Goal: Task Accomplishment & Management: Manage account settings

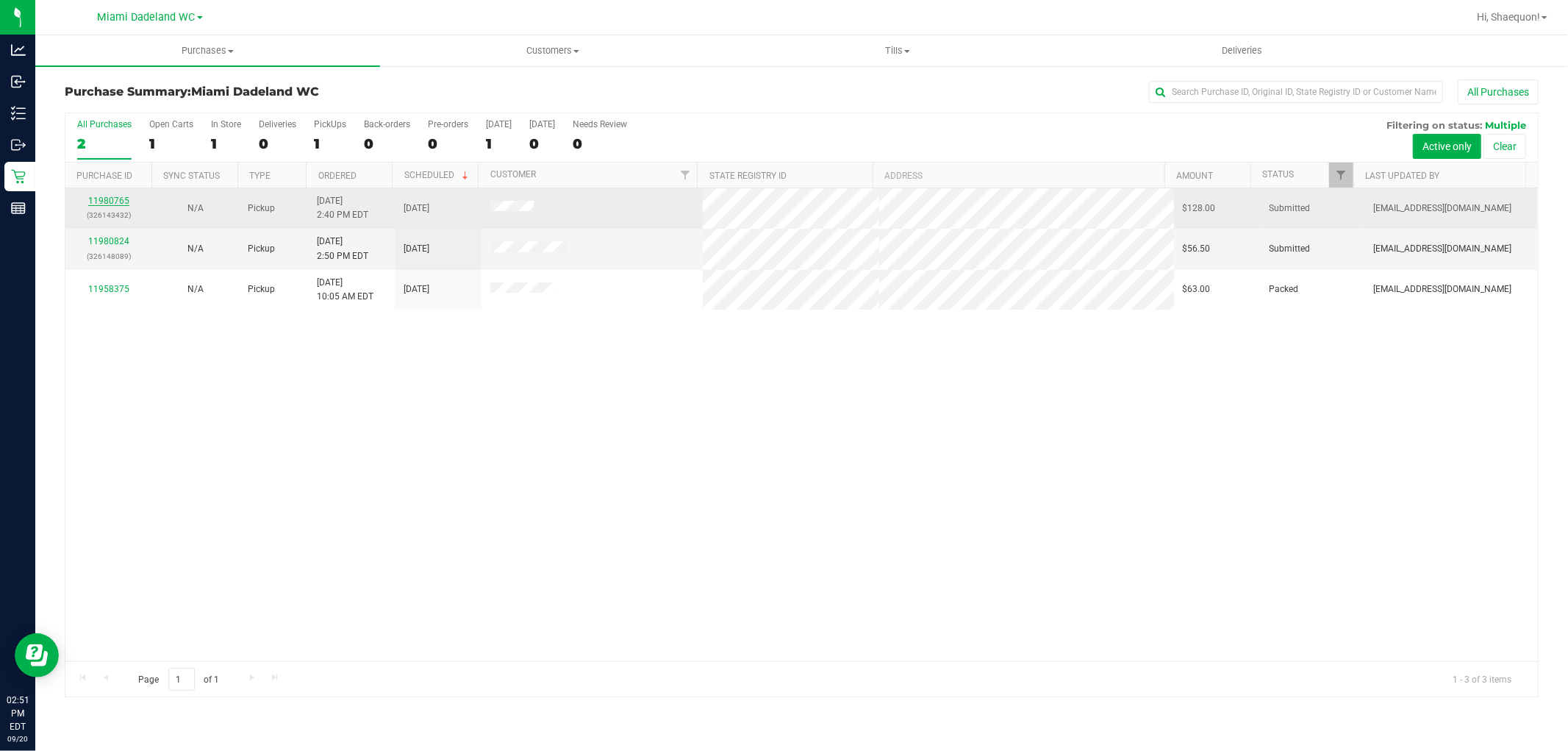
click at [111, 197] on link "11980765" at bounding box center [109, 201] width 41 height 11
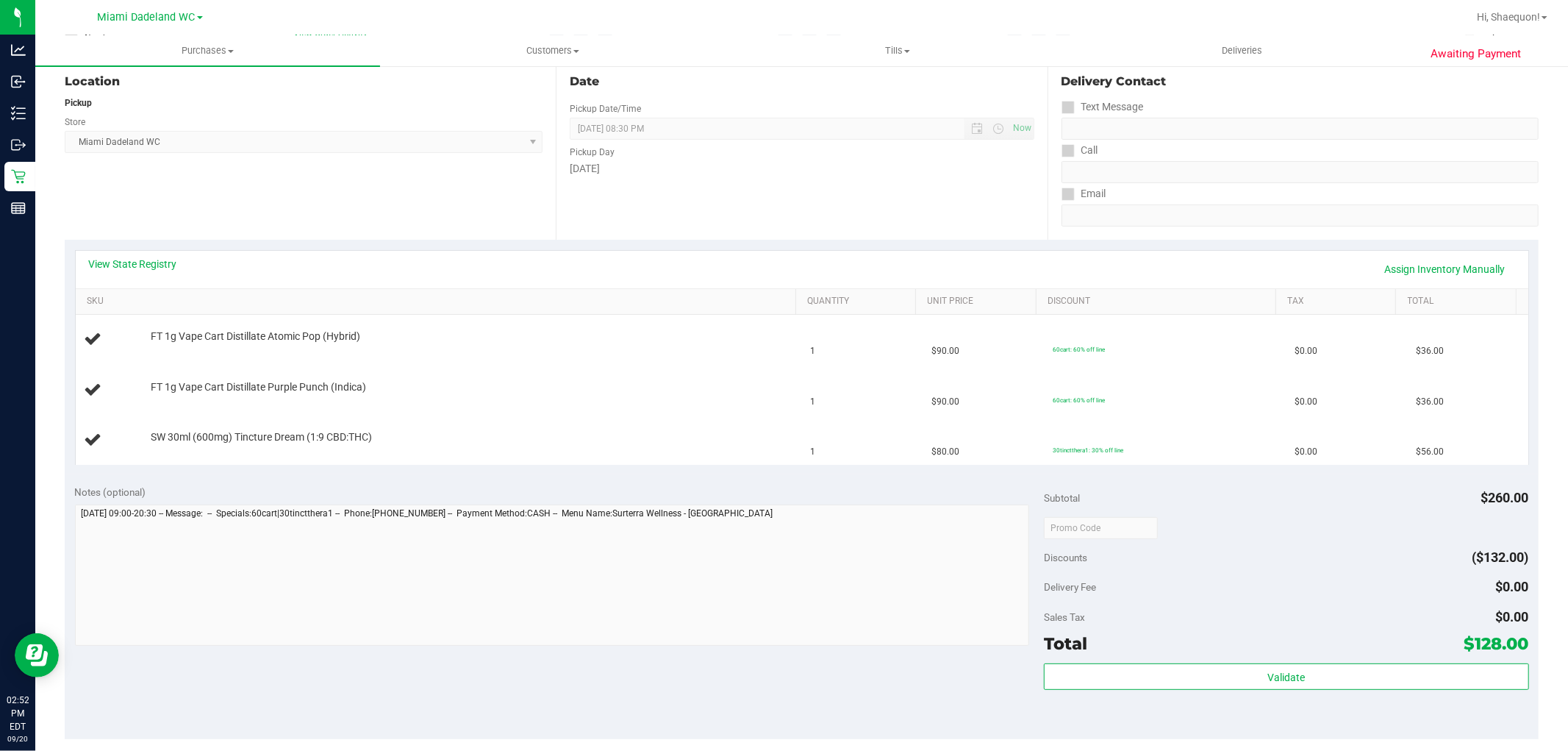
scroll to position [164, 0]
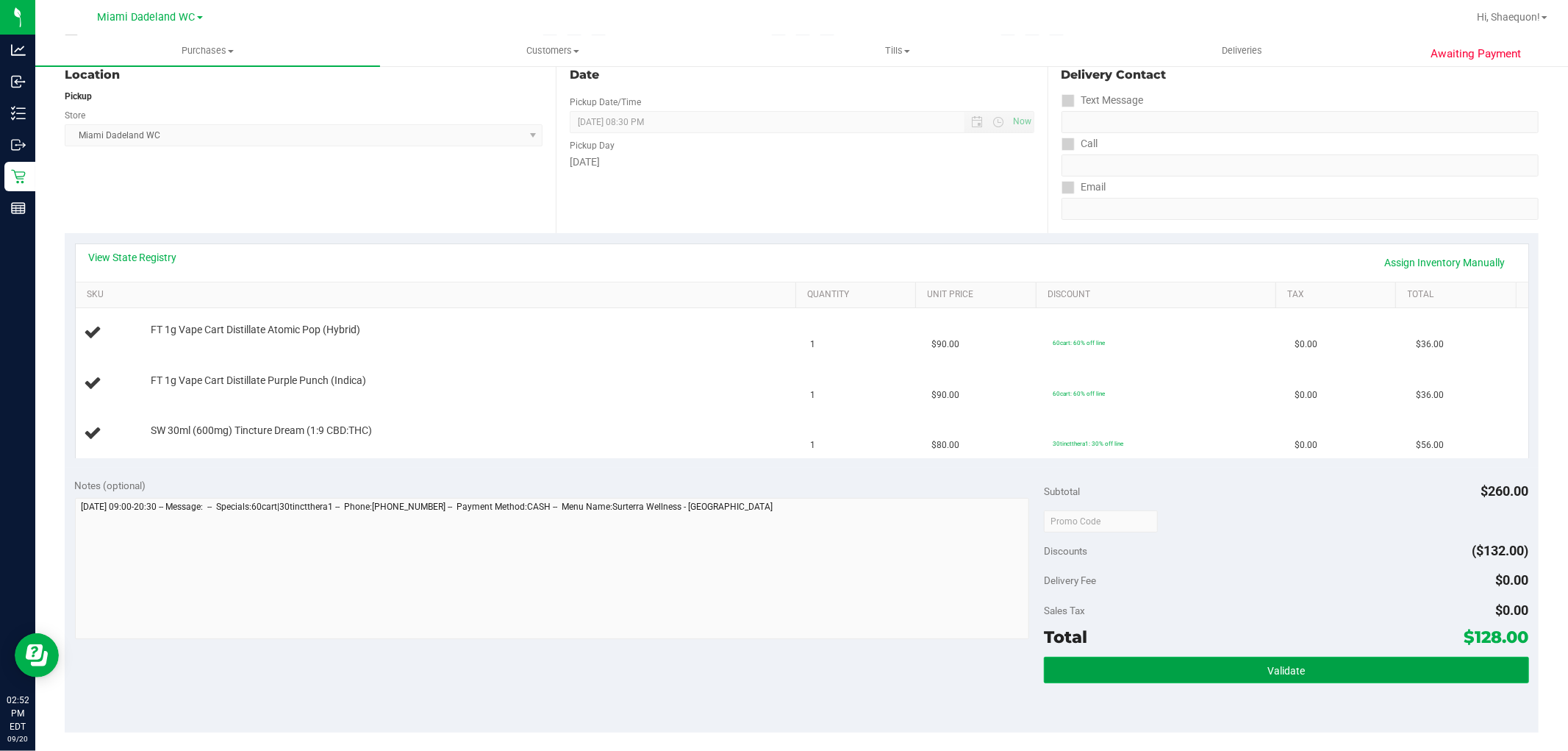
click at [1159, 665] on button "Validate" at bounding box center [1286, 670] width 485 height 27
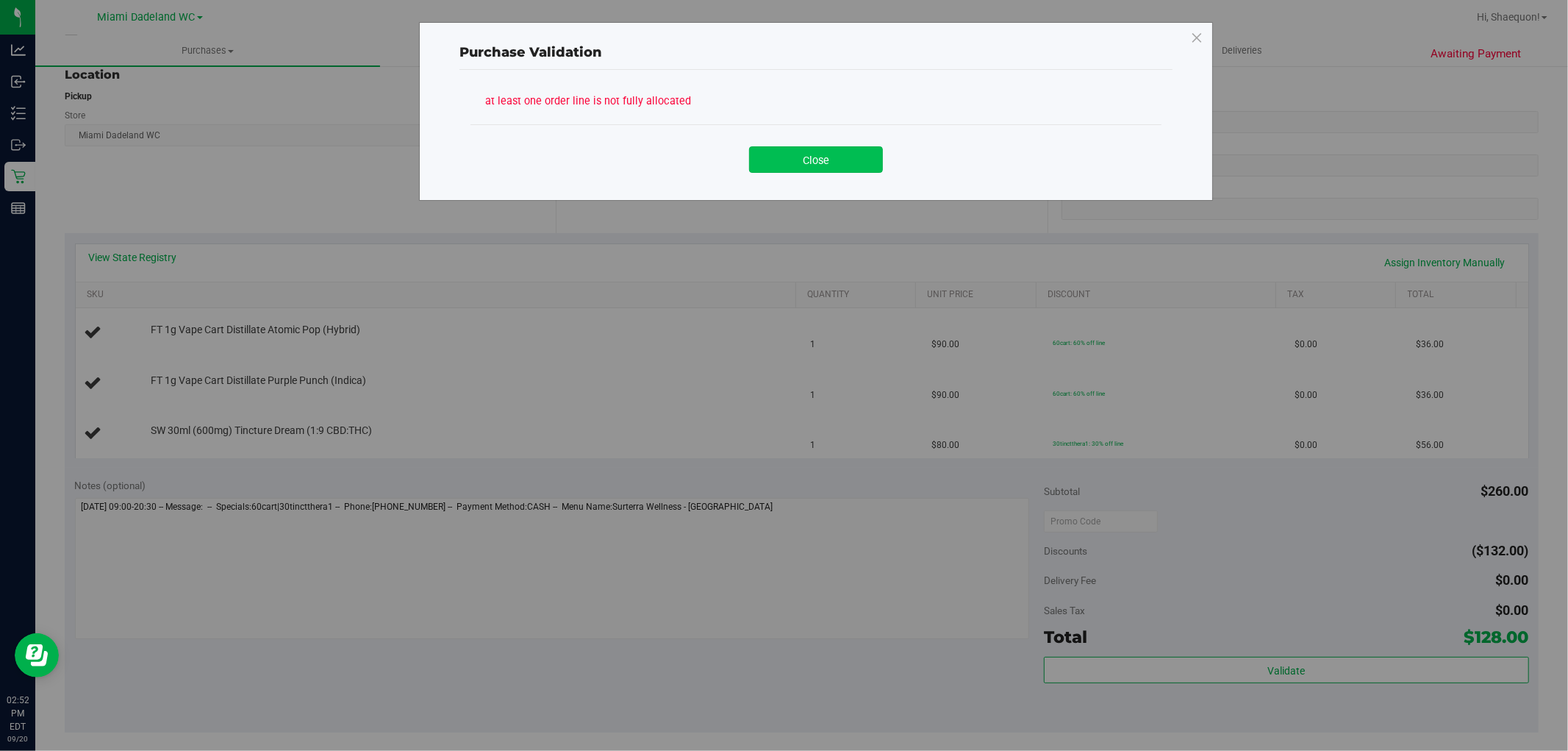
click at [814, 156] on button "Close" at bounding box center [816, 160] width 134 height 27
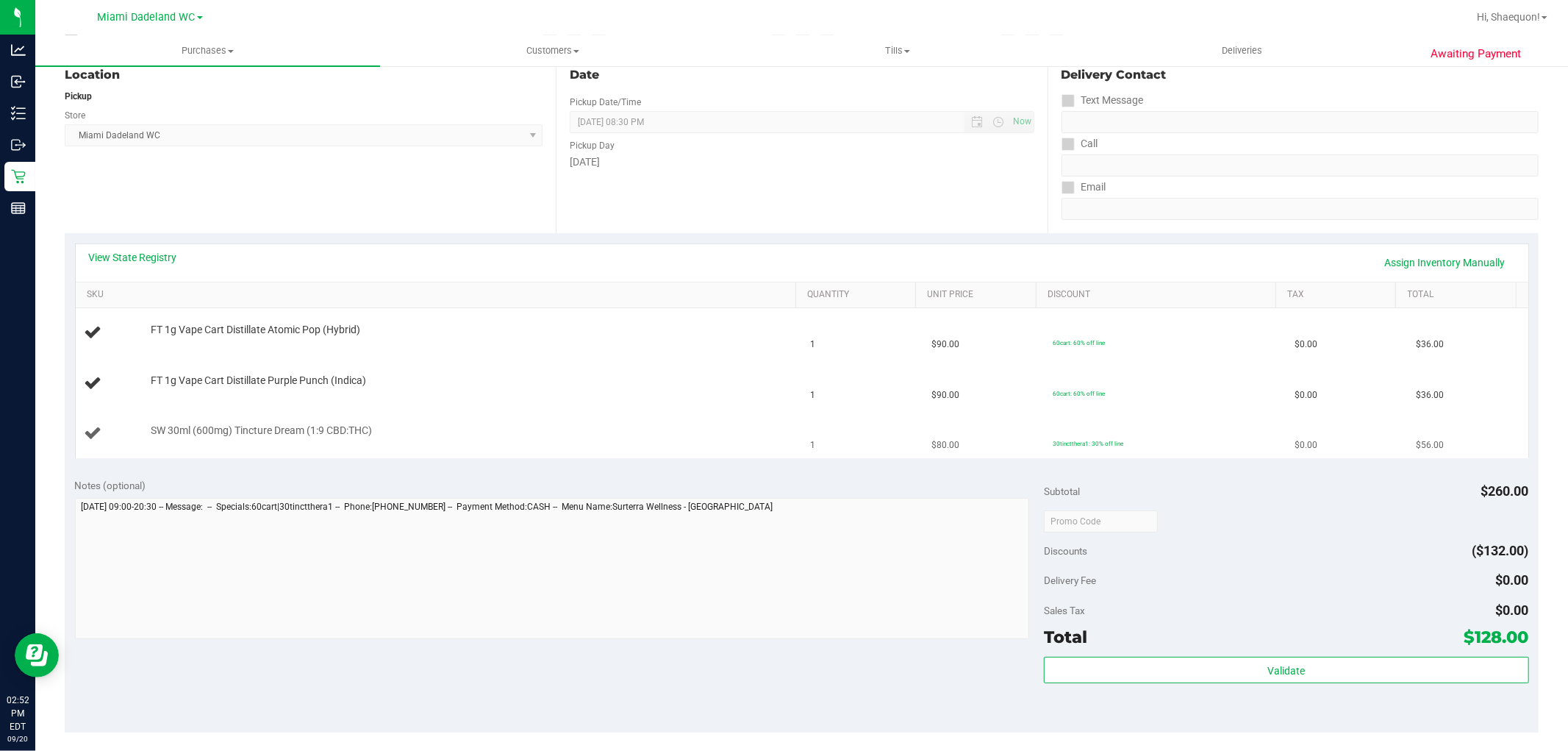
scroll to position [408, 0]
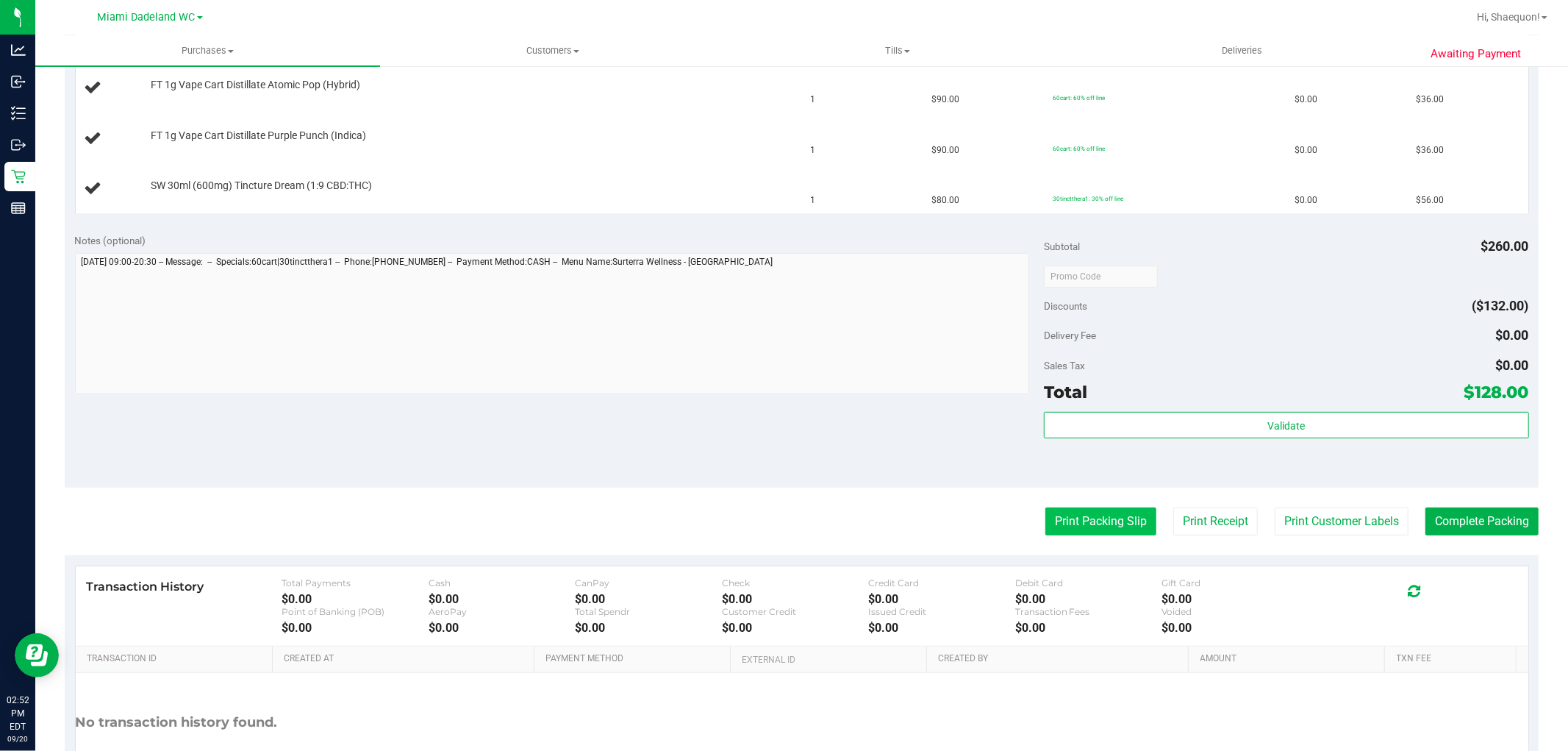
click at [1106, 519] on button "Print Packing Slip" at bounding box center [1101, 521] width 111 height 28
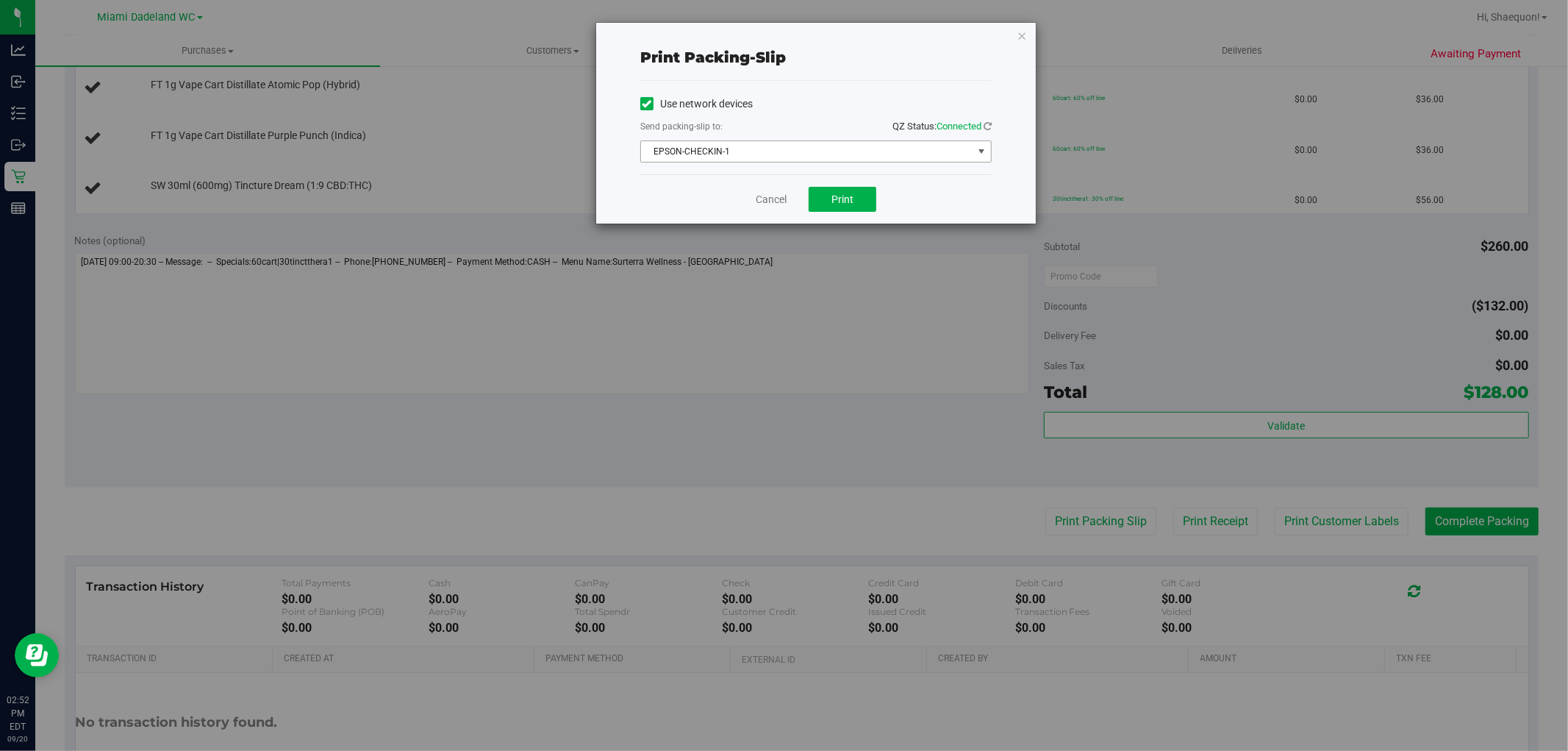
click at [980, 148] on span "select" at bounding box center [981, 151] width 12 height 12
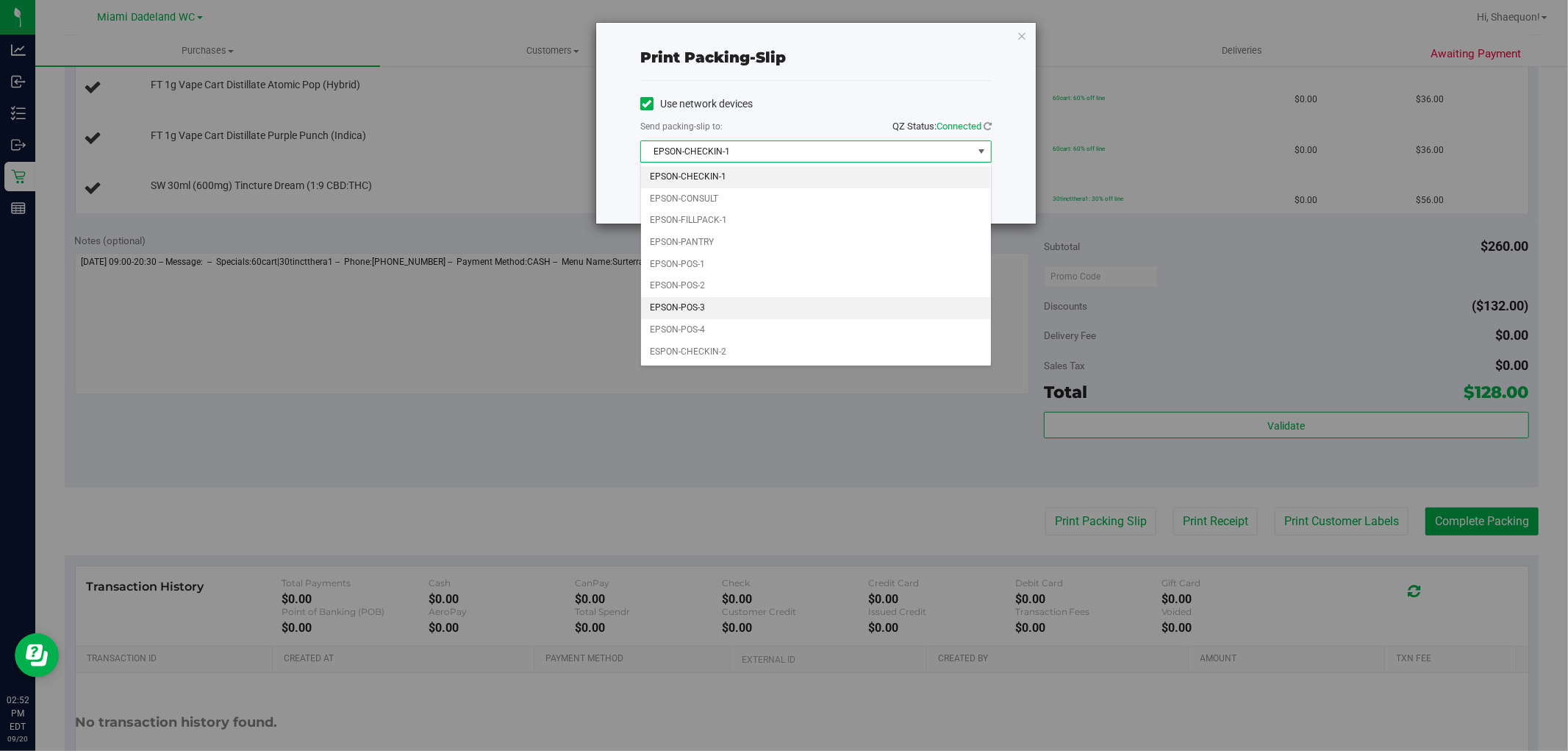
click at [800, 313] on li "EPSON-POS-3" at bounding box center [816, 308] width 350 height 22
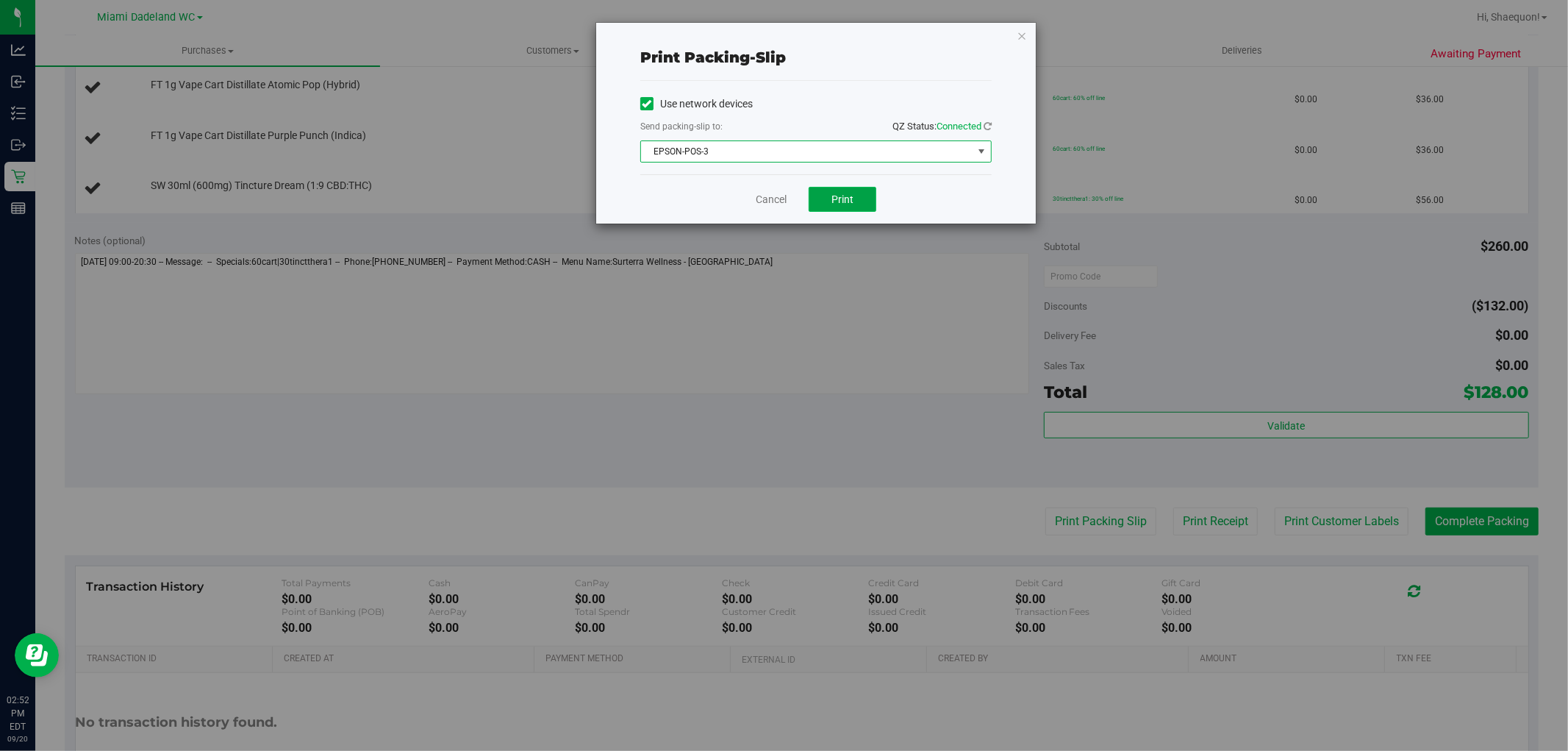
click at [846, 200] on span "Print" at bounding box center [842, 198] width 22 height 12
click at [777, 193] on link "Cancel" at bounding box center [771, 199] width 31 height 15
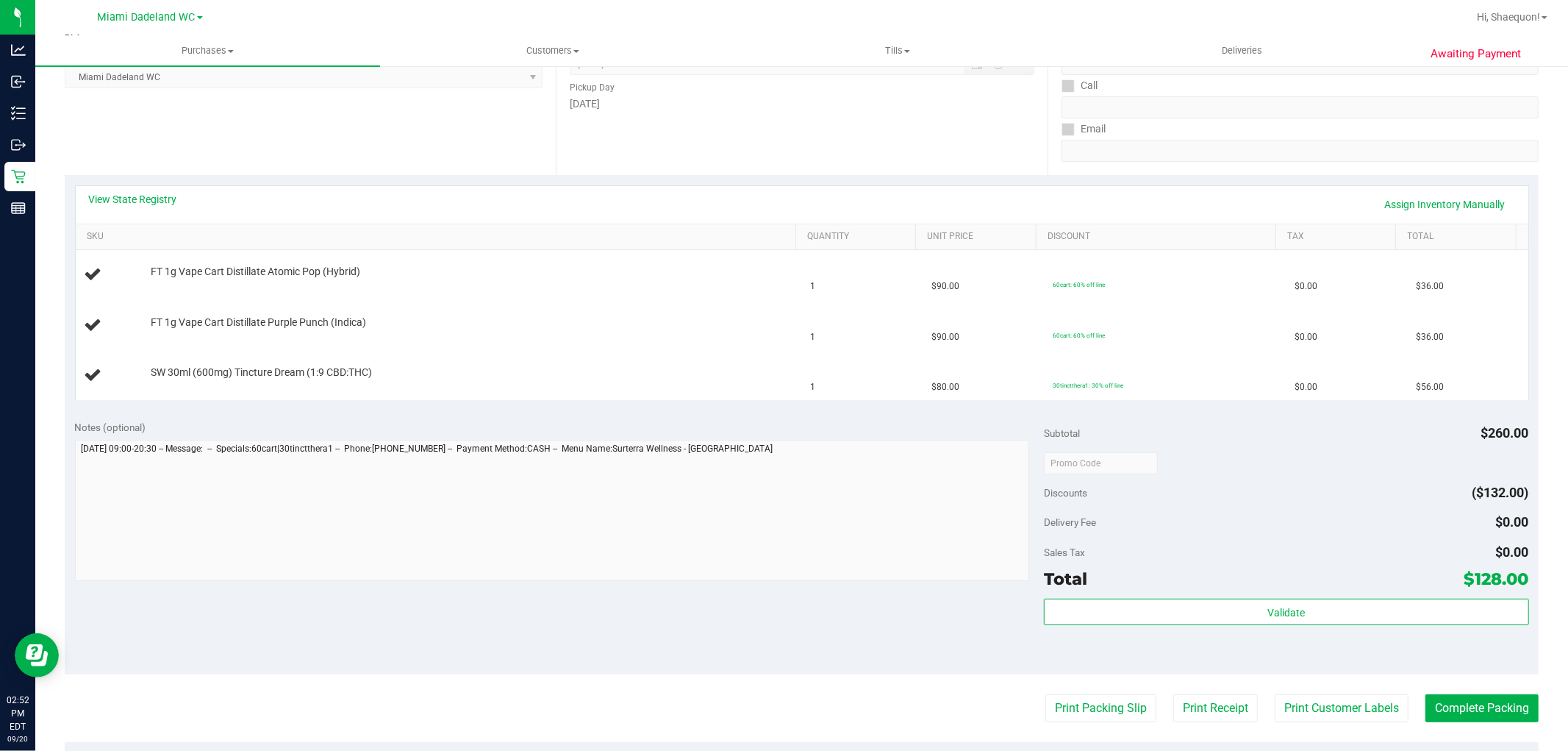
scroll to position [164, 0]
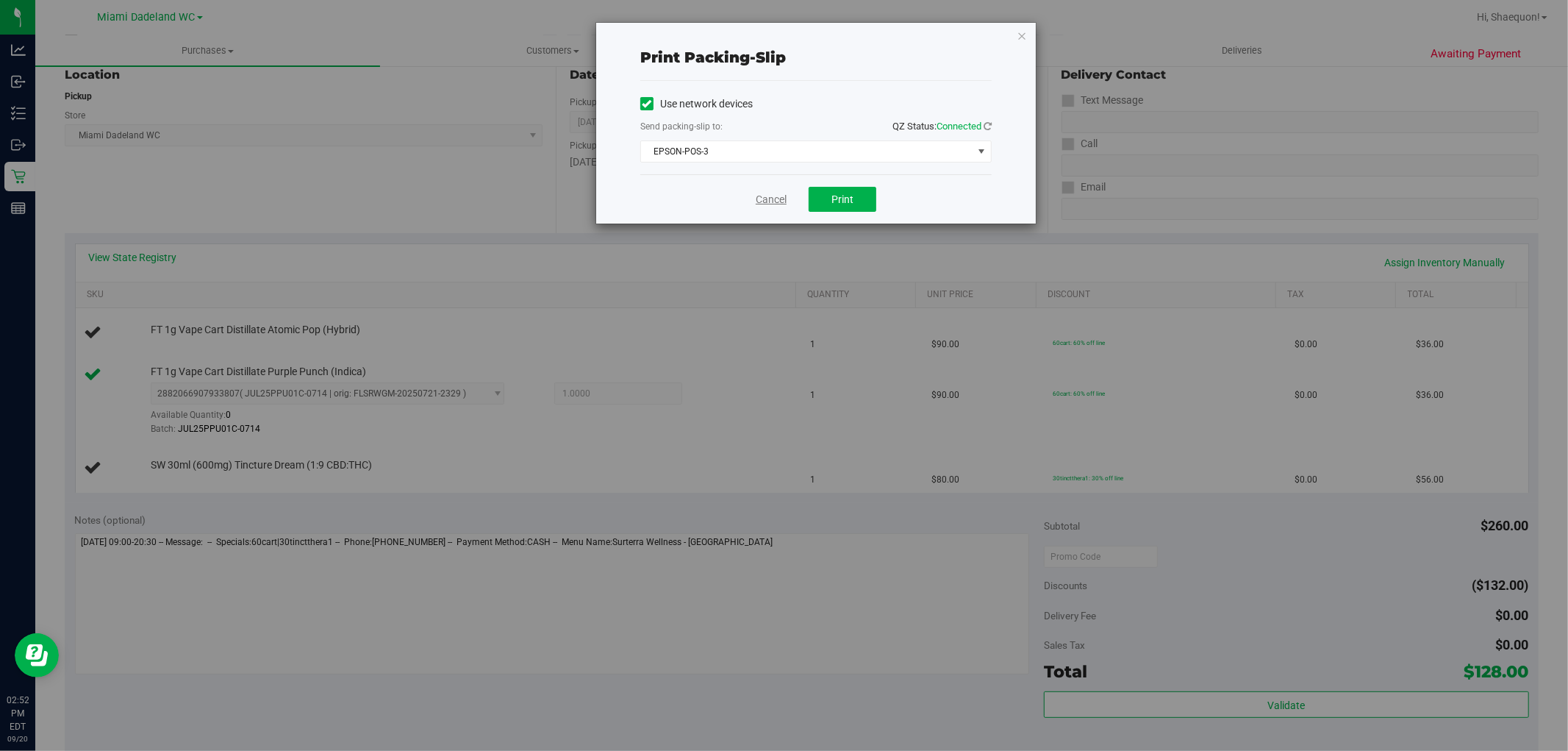
click at [763, 204] on link "Cancel" at bounding box center [771, 199] width 31 height 15
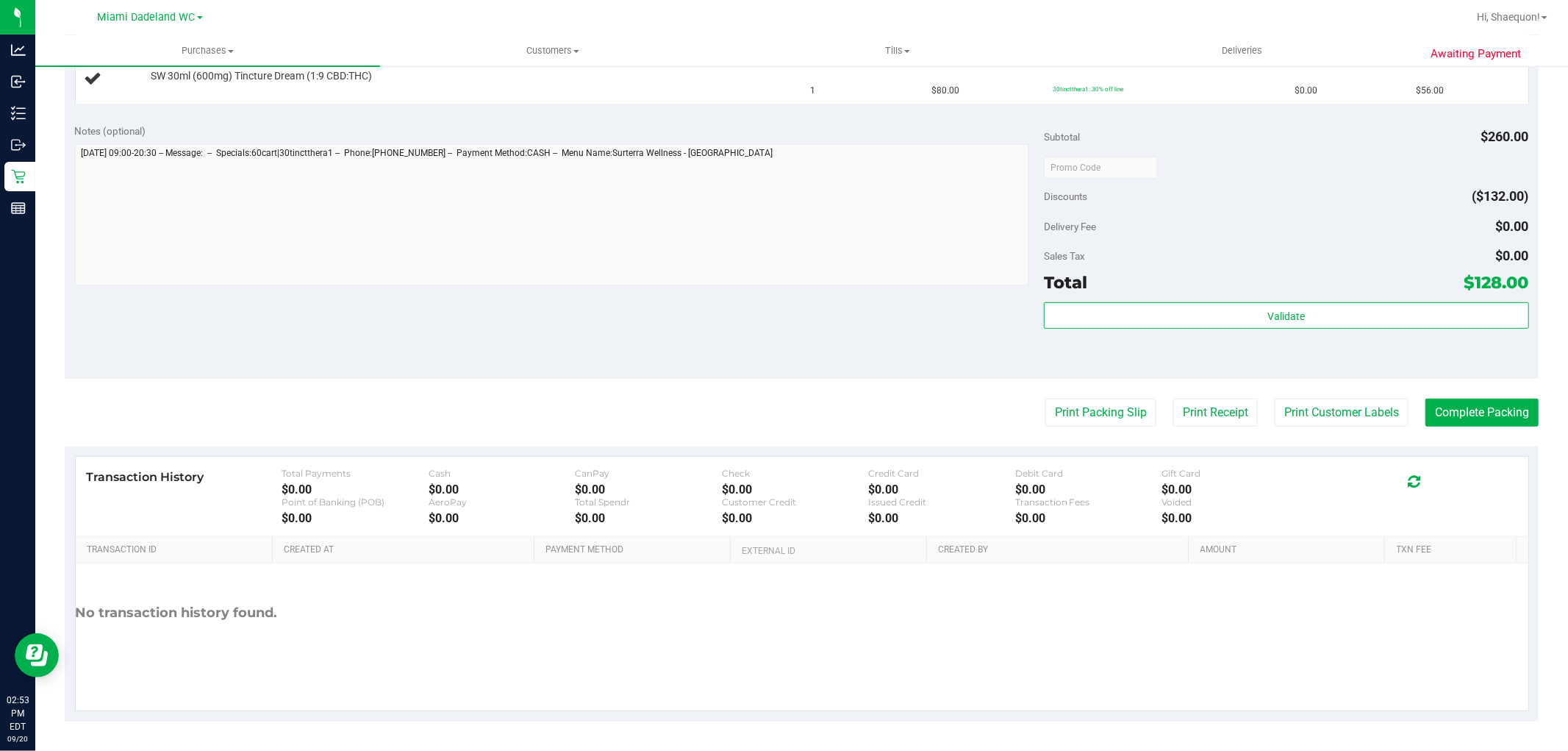
click at [1046, 399] on button "Print Packing Slip" at bounding box center [1101, 412] width 111 height 28
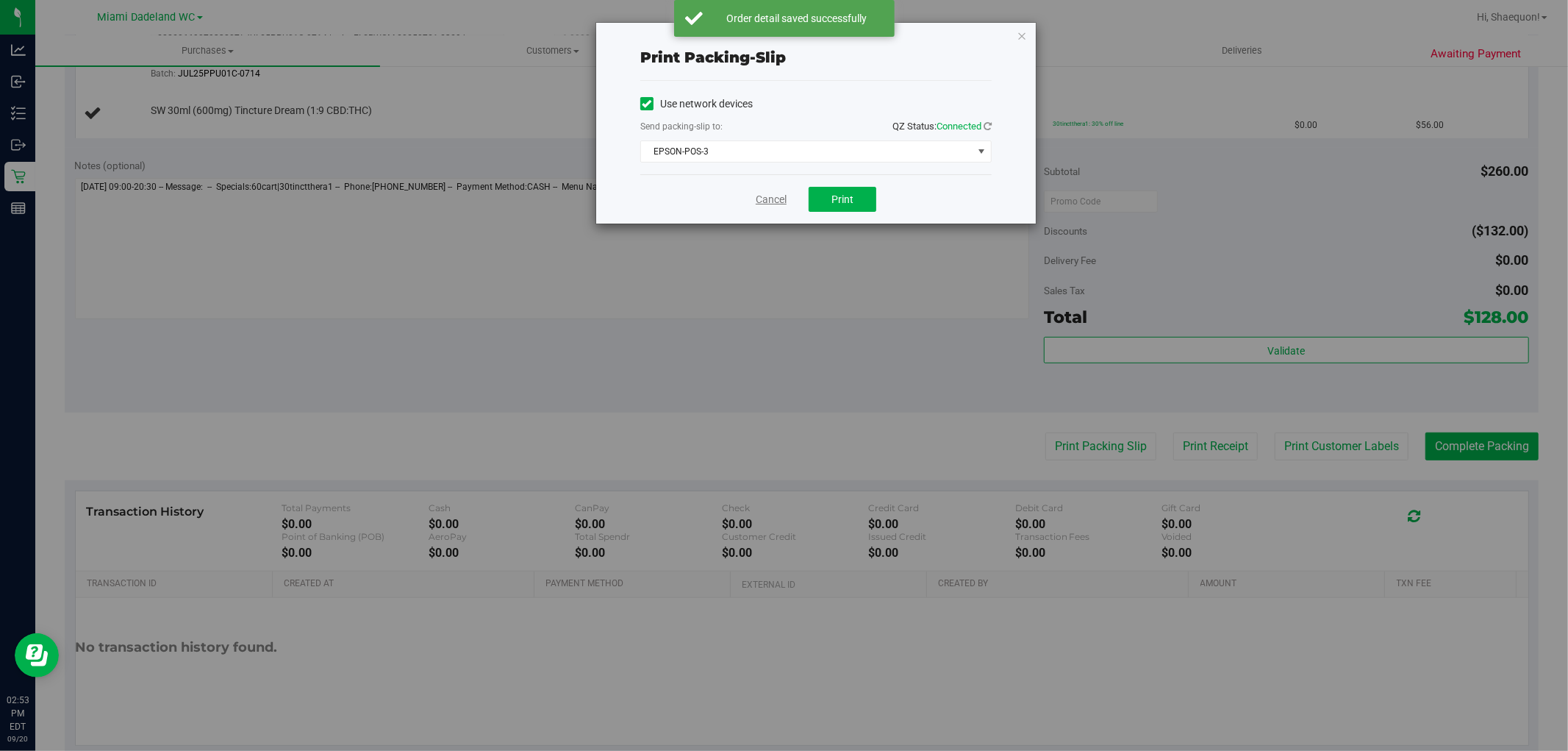
click at [764, 197] on link "Cancel" at bounding box center [771, 199] width 31 height 15
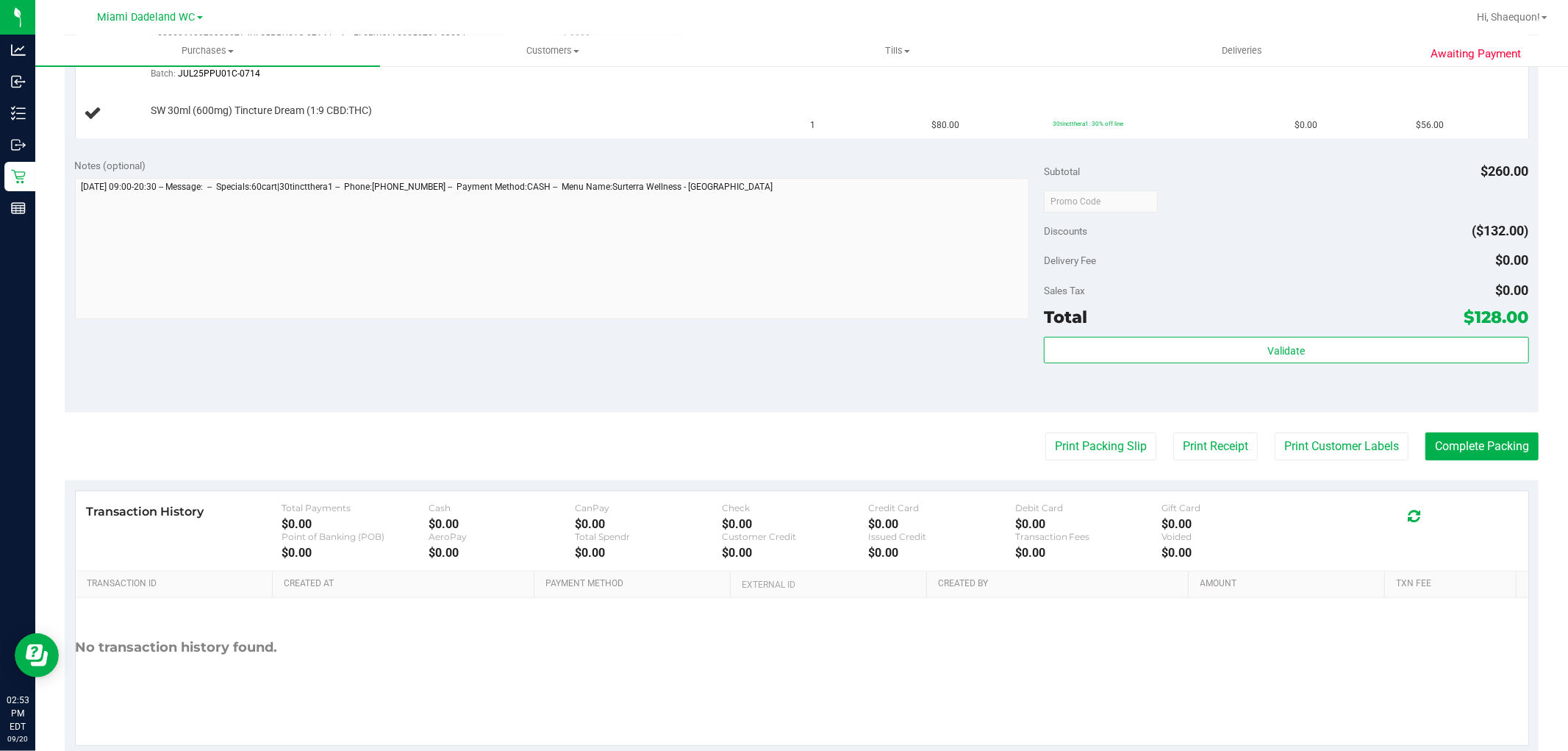
click at [1046, 433] on button "Print Packing Slip" at bounding box center [1101, 446] width 111 height 28
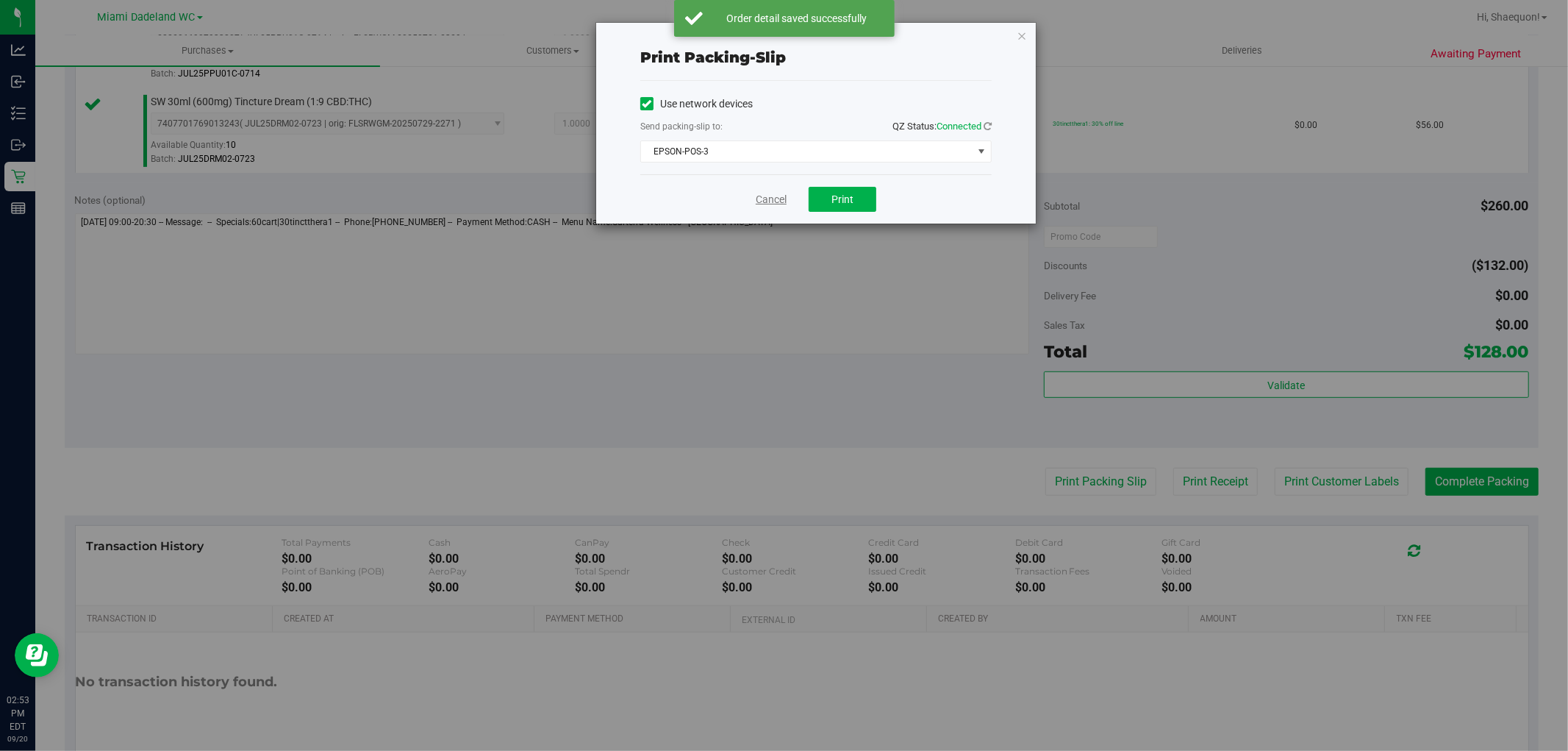
click at [772, 195] on link "Cancel" at bounding box center [771, 199] width 31 height 15
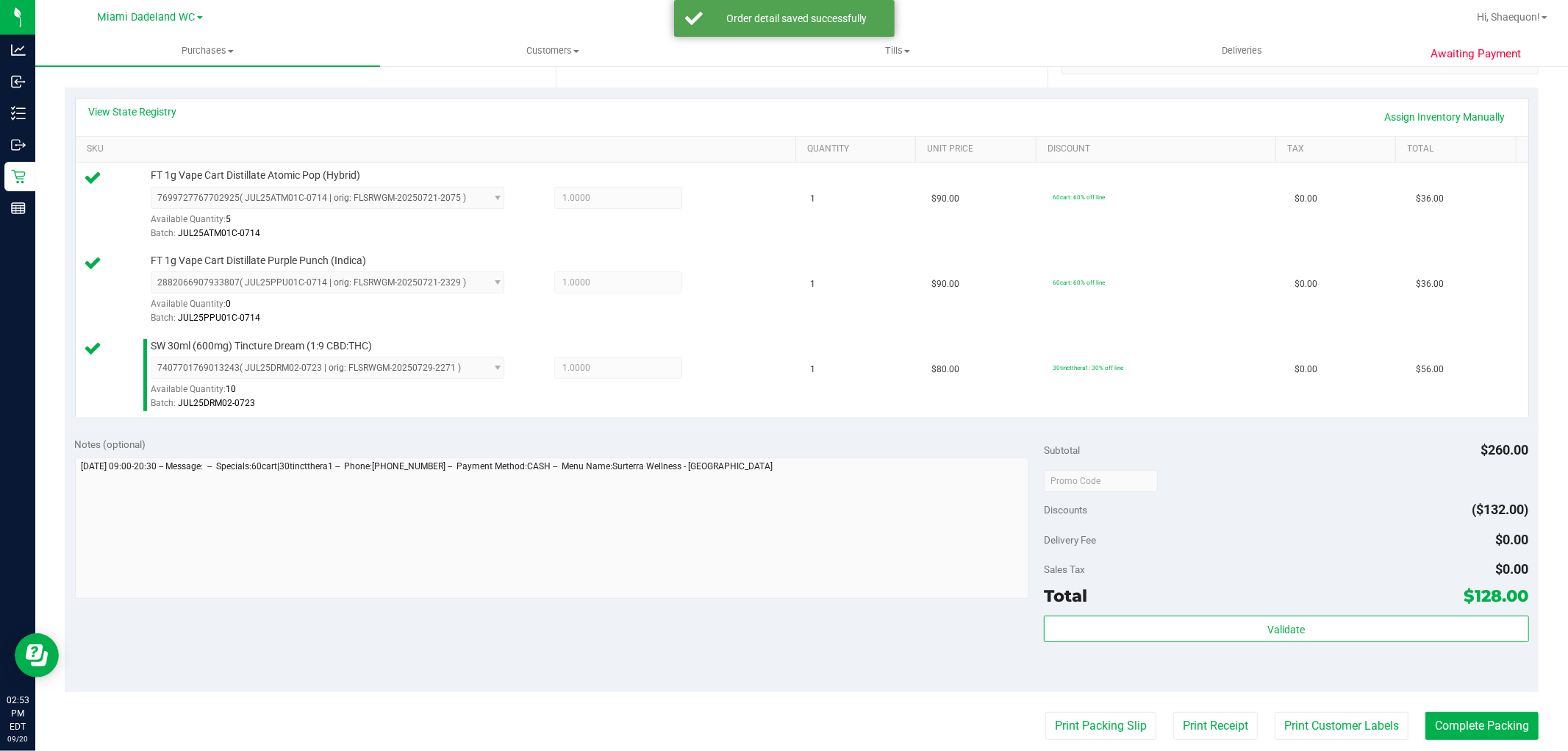
scroll to position [623, 0]
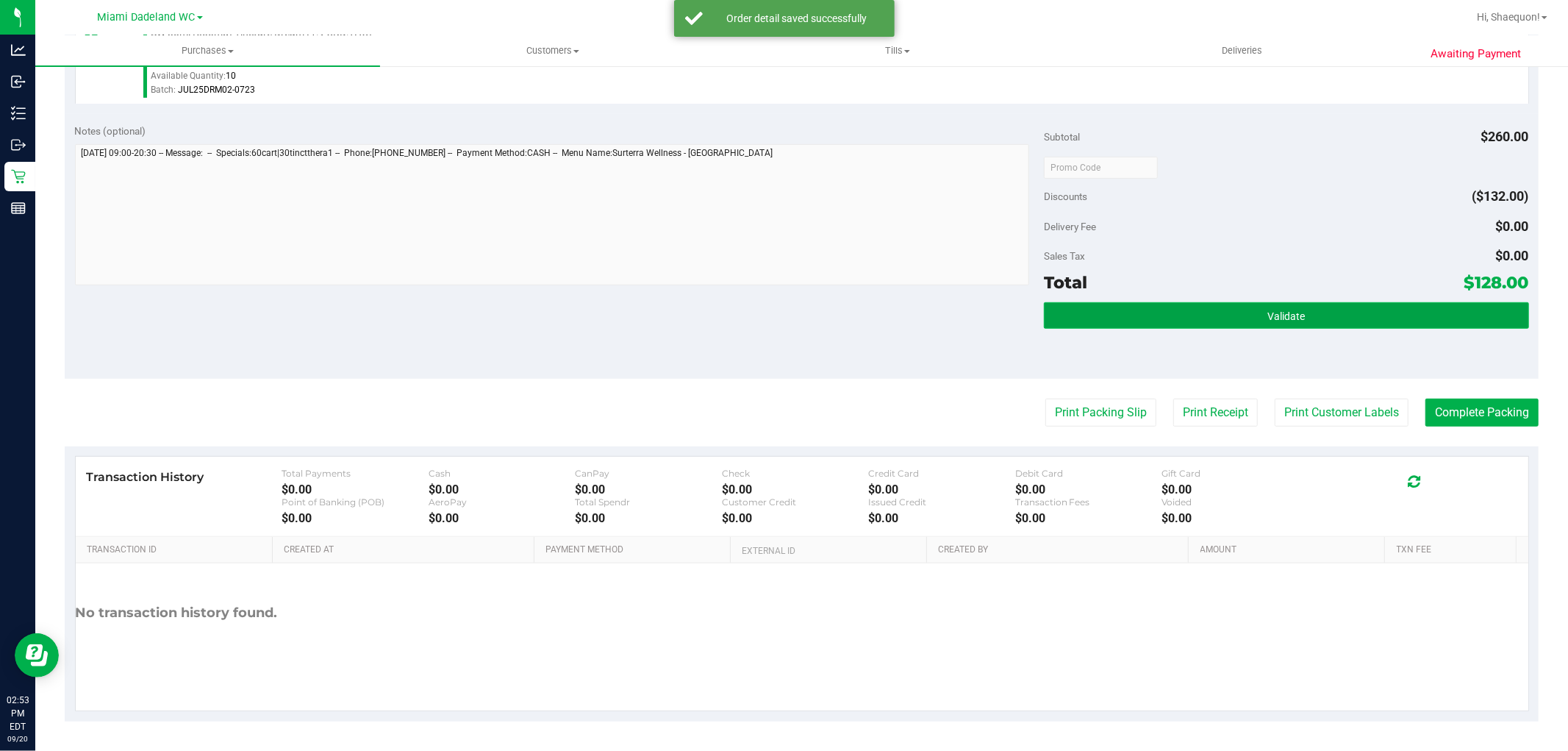
click at [1287, 313] on span "Validate" at bounding box center [1286, 316] width 38 height 12
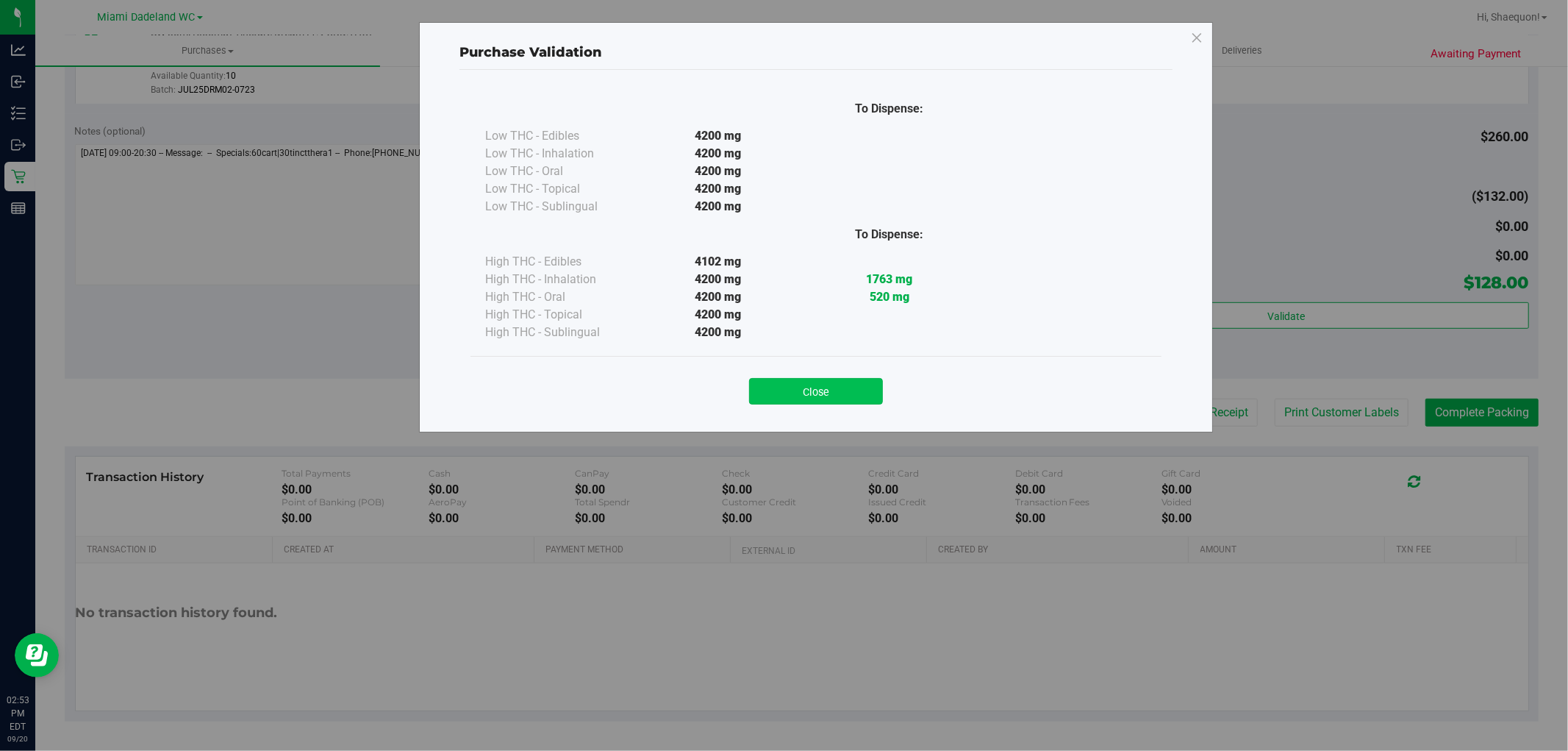
click at [844, 386] on button "Close" at bounding box center [816, 392] width 134 height 27
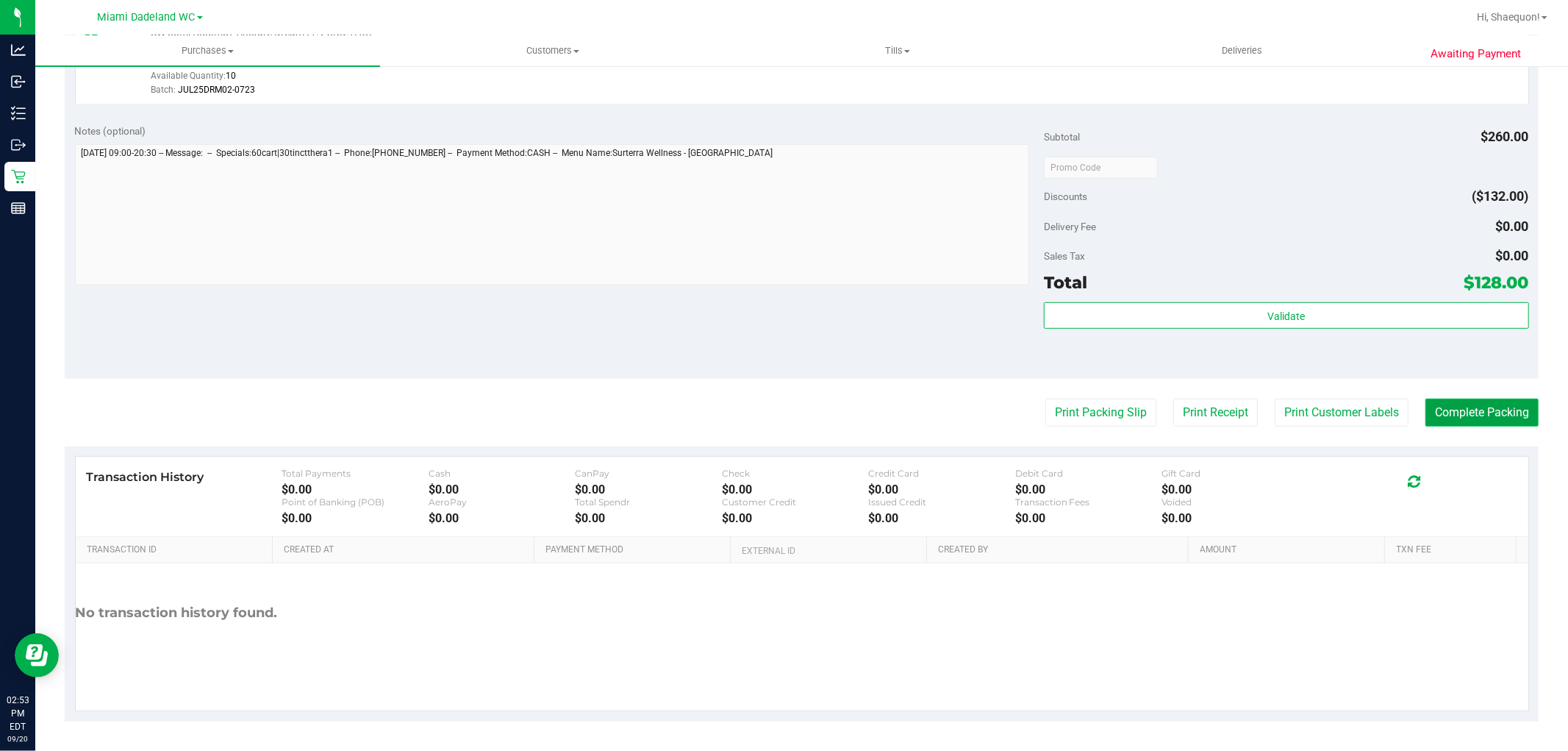
click at [1476, 410] on button "Complete Packing" at bounding box center [1482, 412] width 114 height 28
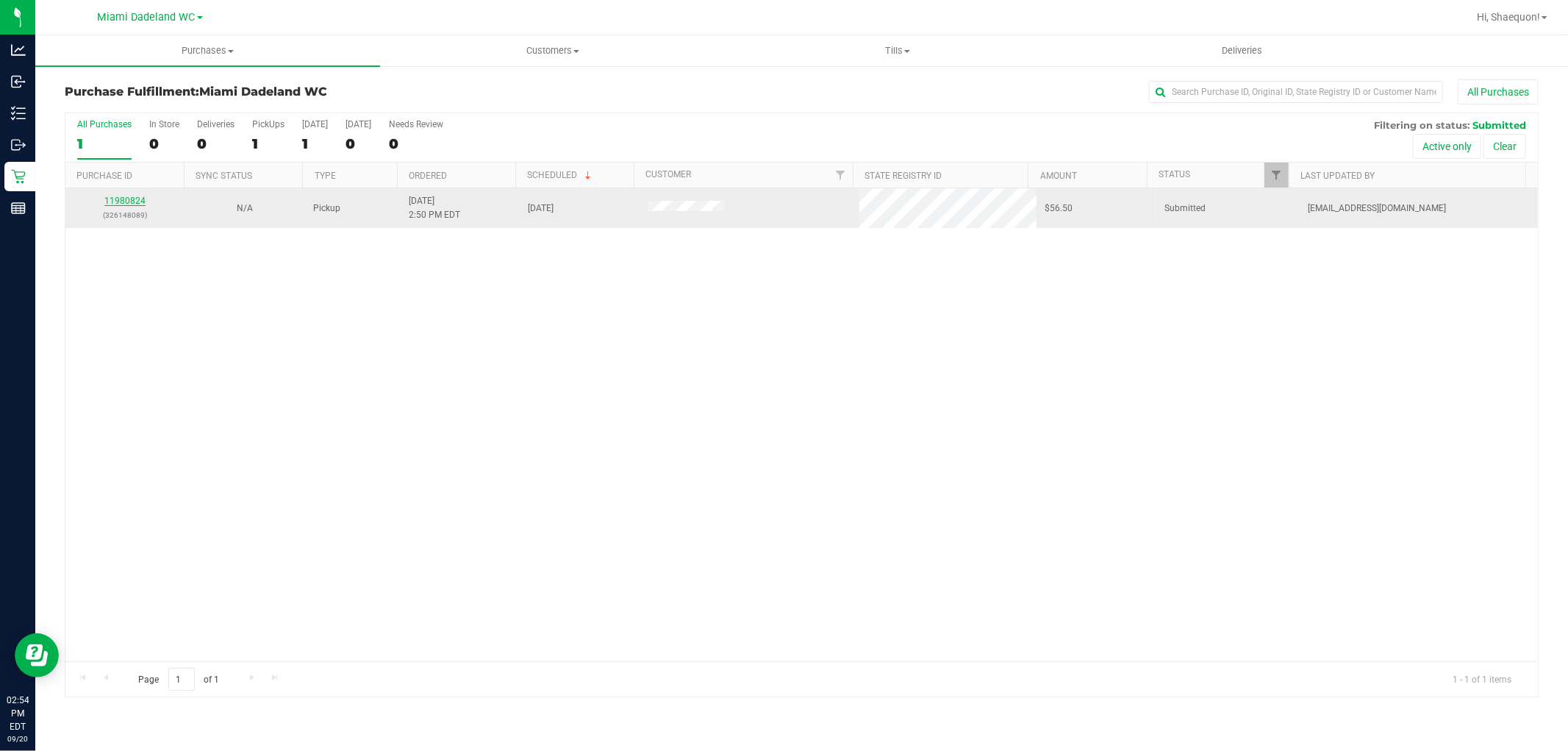
click at [133, 200] on link "11980824" at bounding box center [125, 201] width 41 height 11
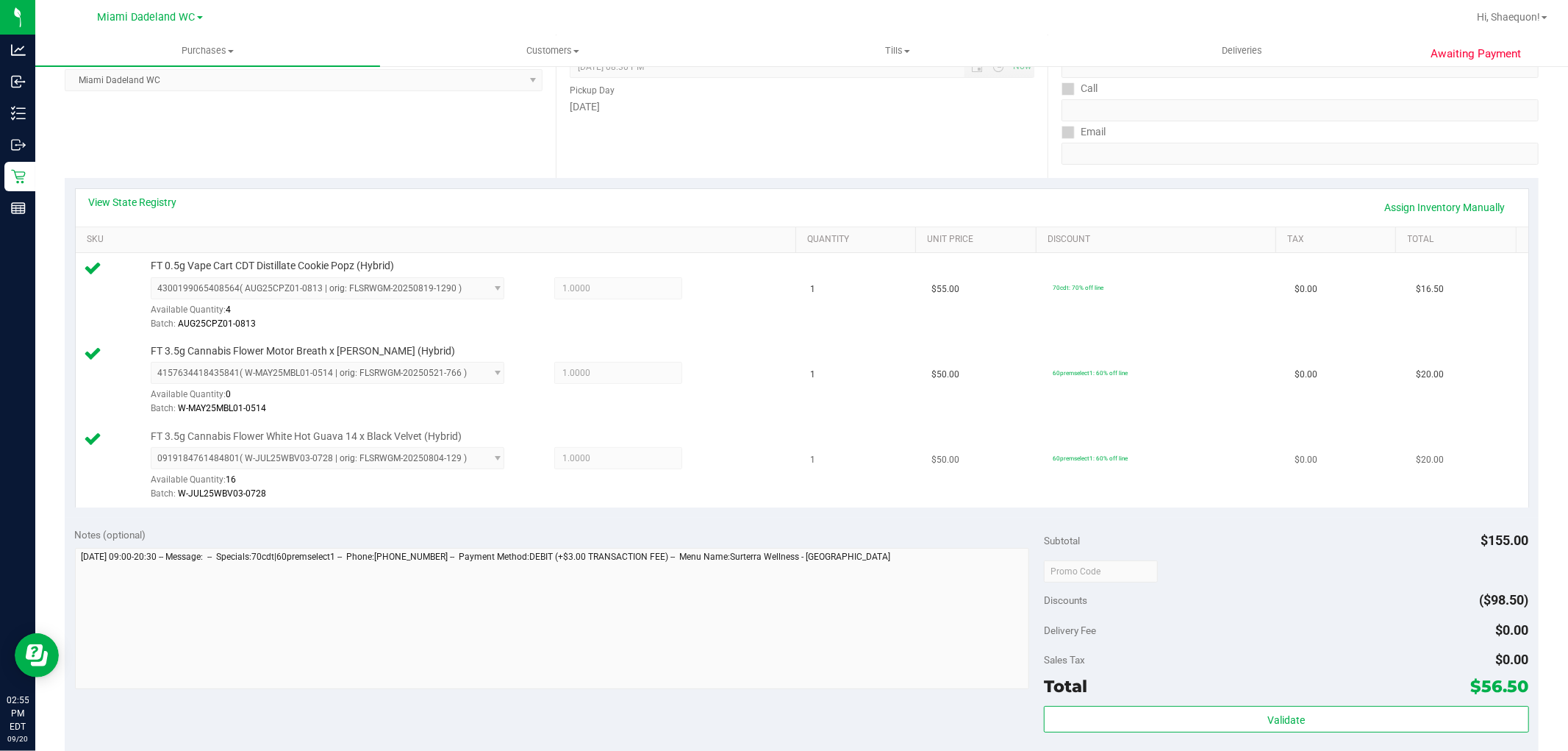
scroll to position [326, 0]
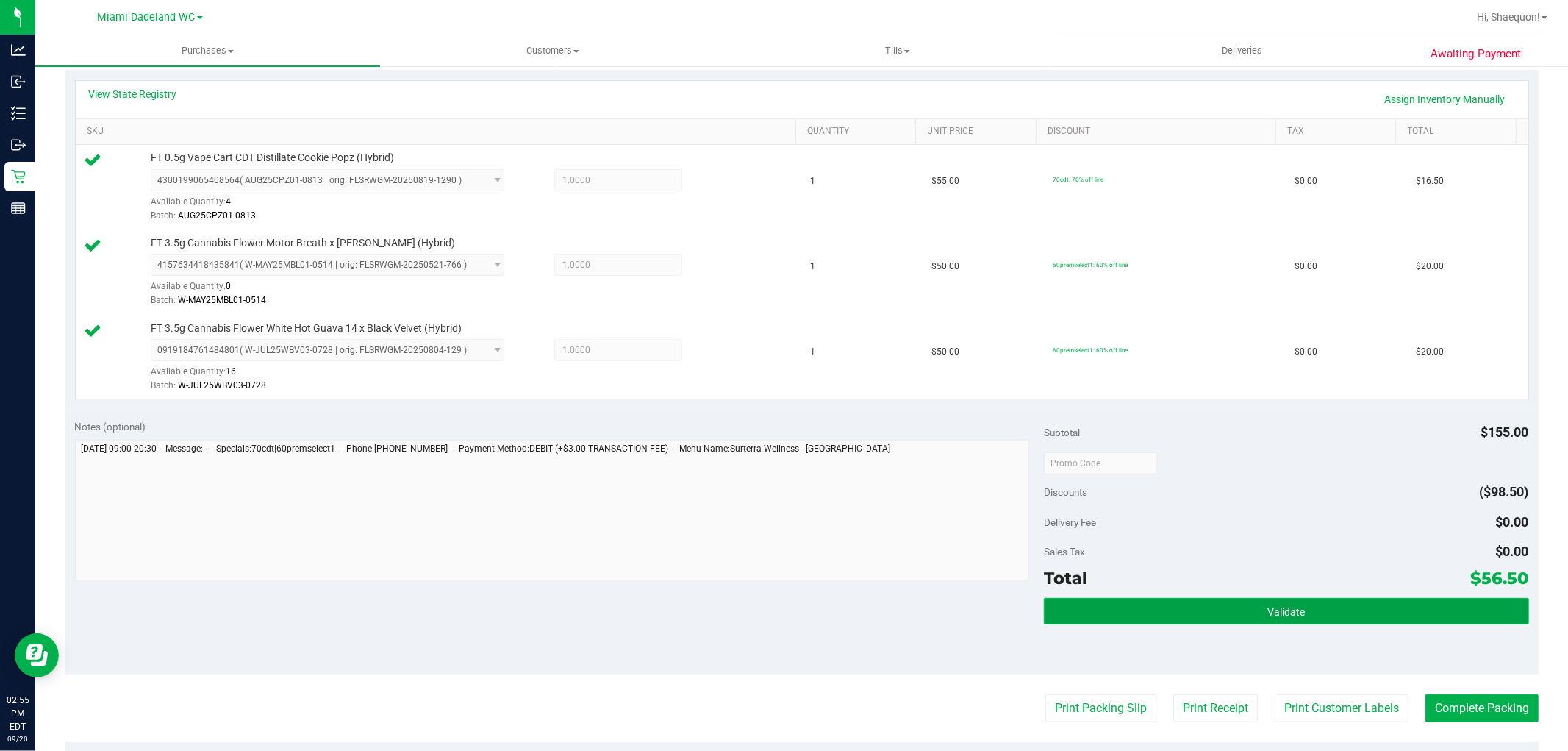
click at [1331, 614] on button "Validate" at bounding box center [1286, 612] width 485 height 27
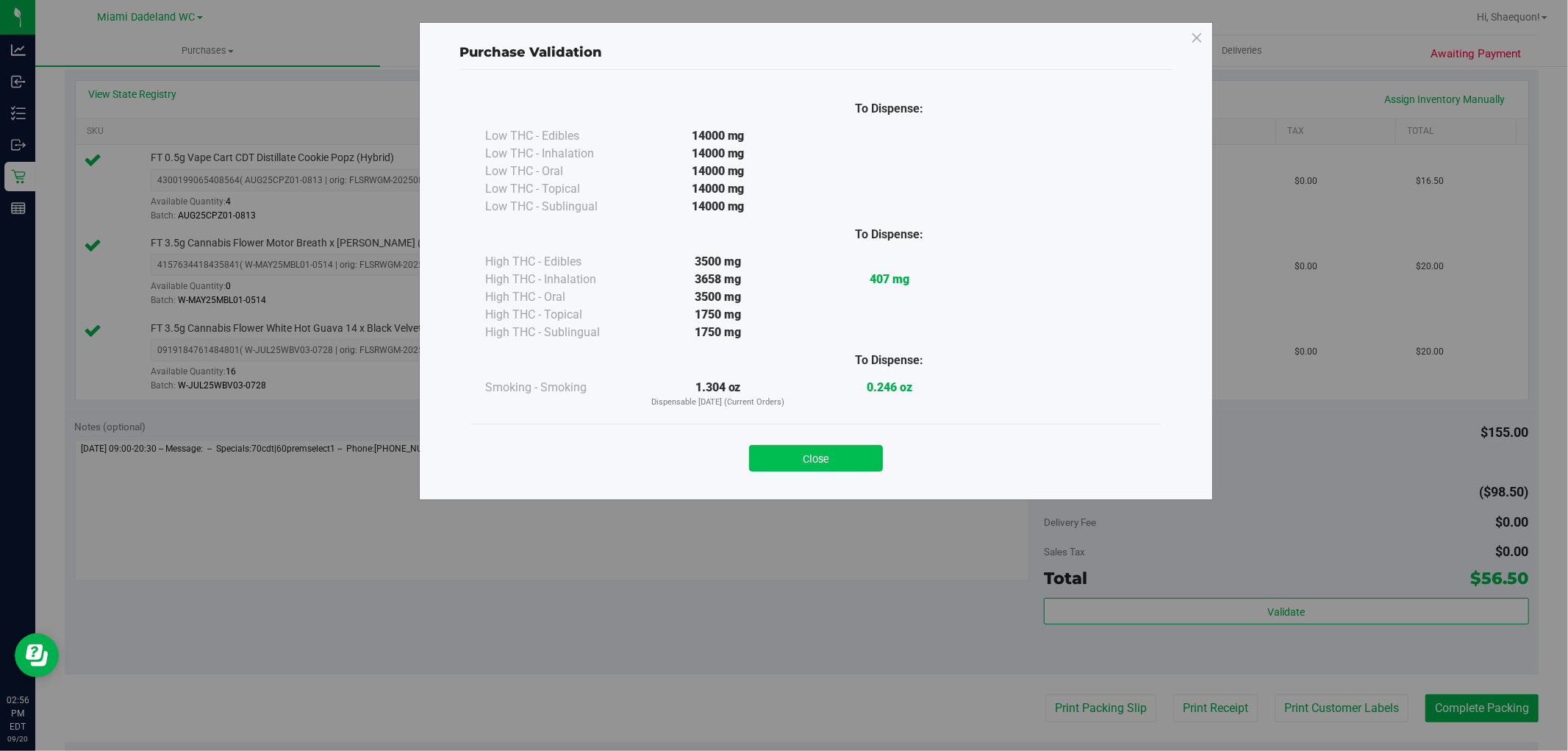
click at [856, 460] on button "Close" at bounding box center [816, 459] width 134 height 27
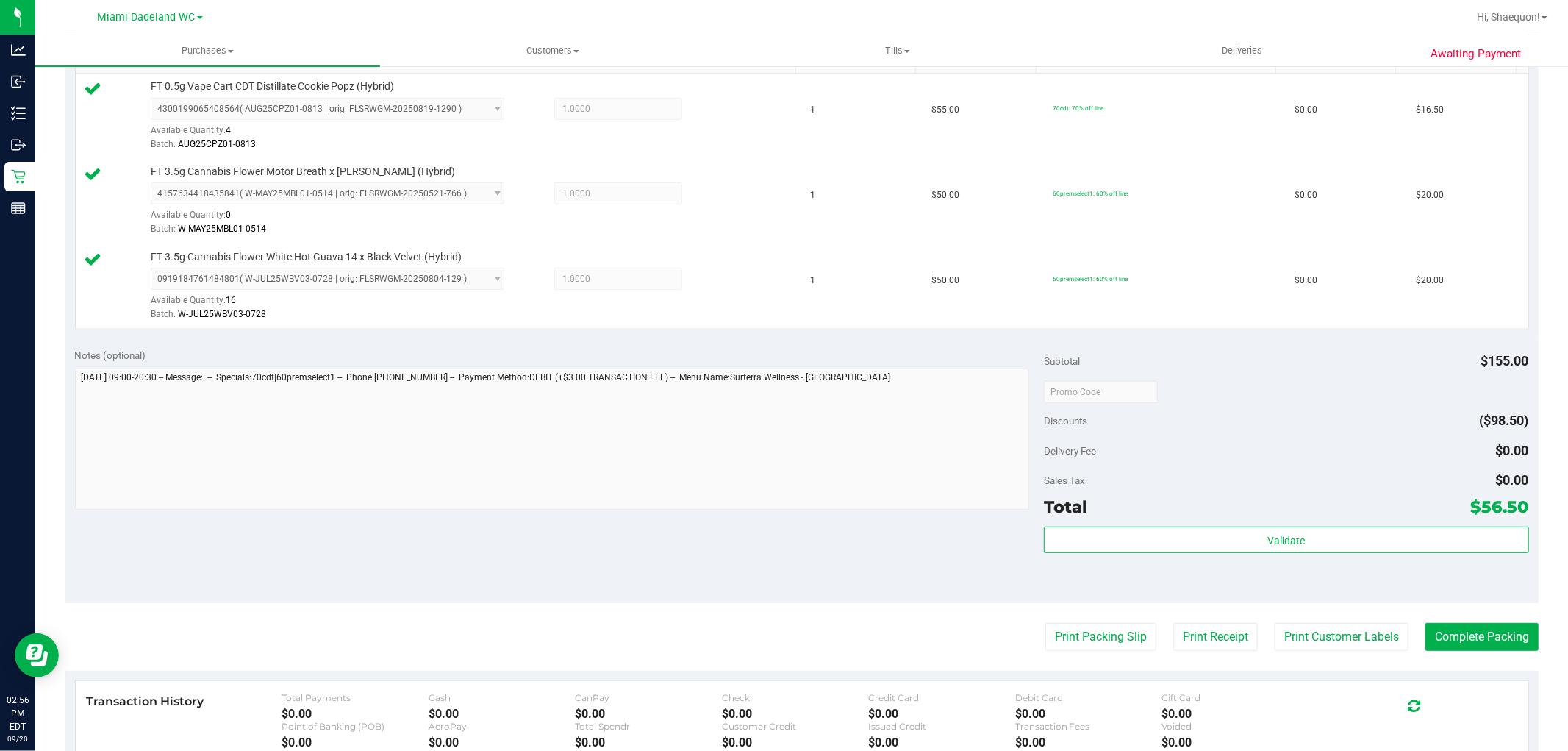
scroll to position [490, 0]
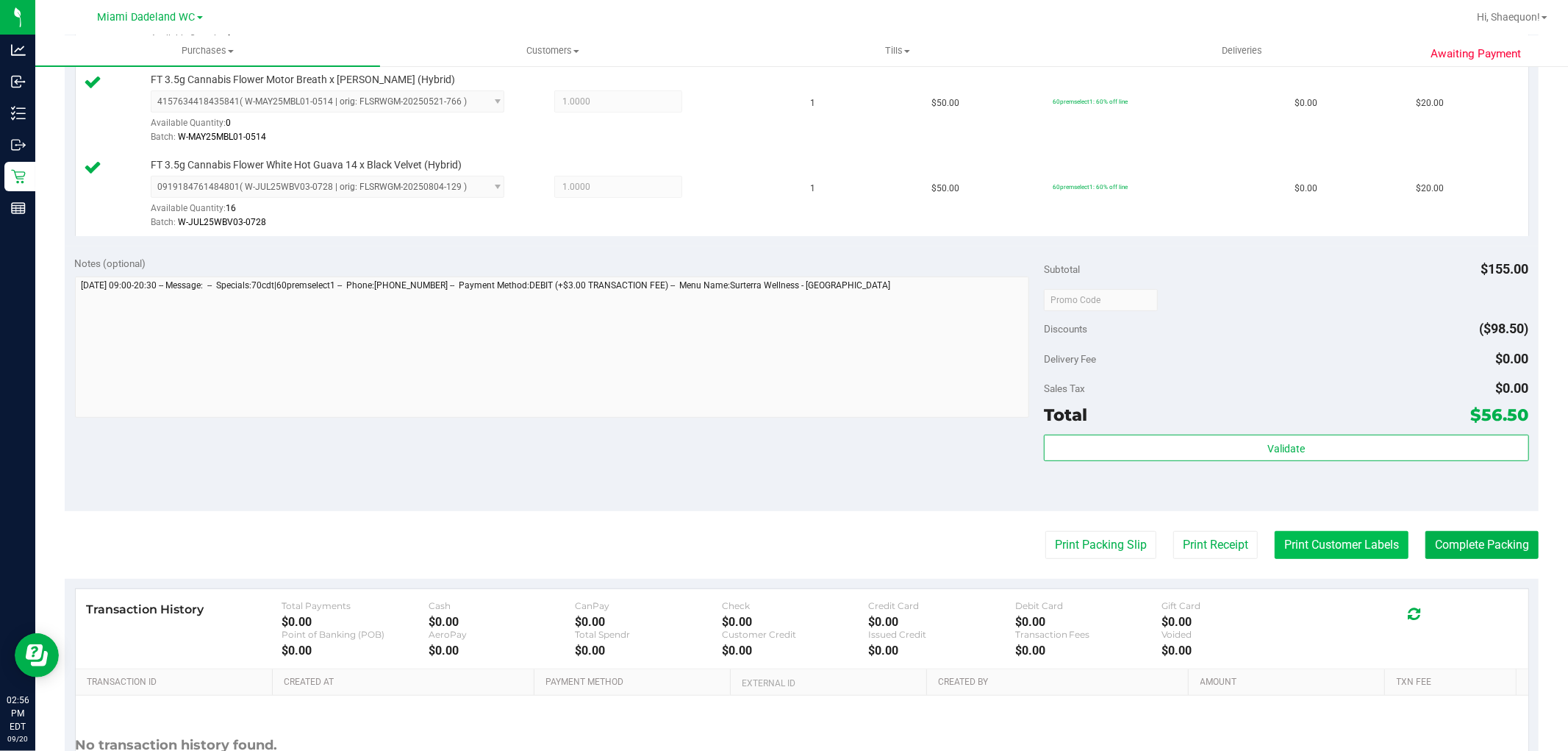
click at [1327, 544] on button "Print Customer Labels" at bounding box center [1342, 544] width 134 height 28
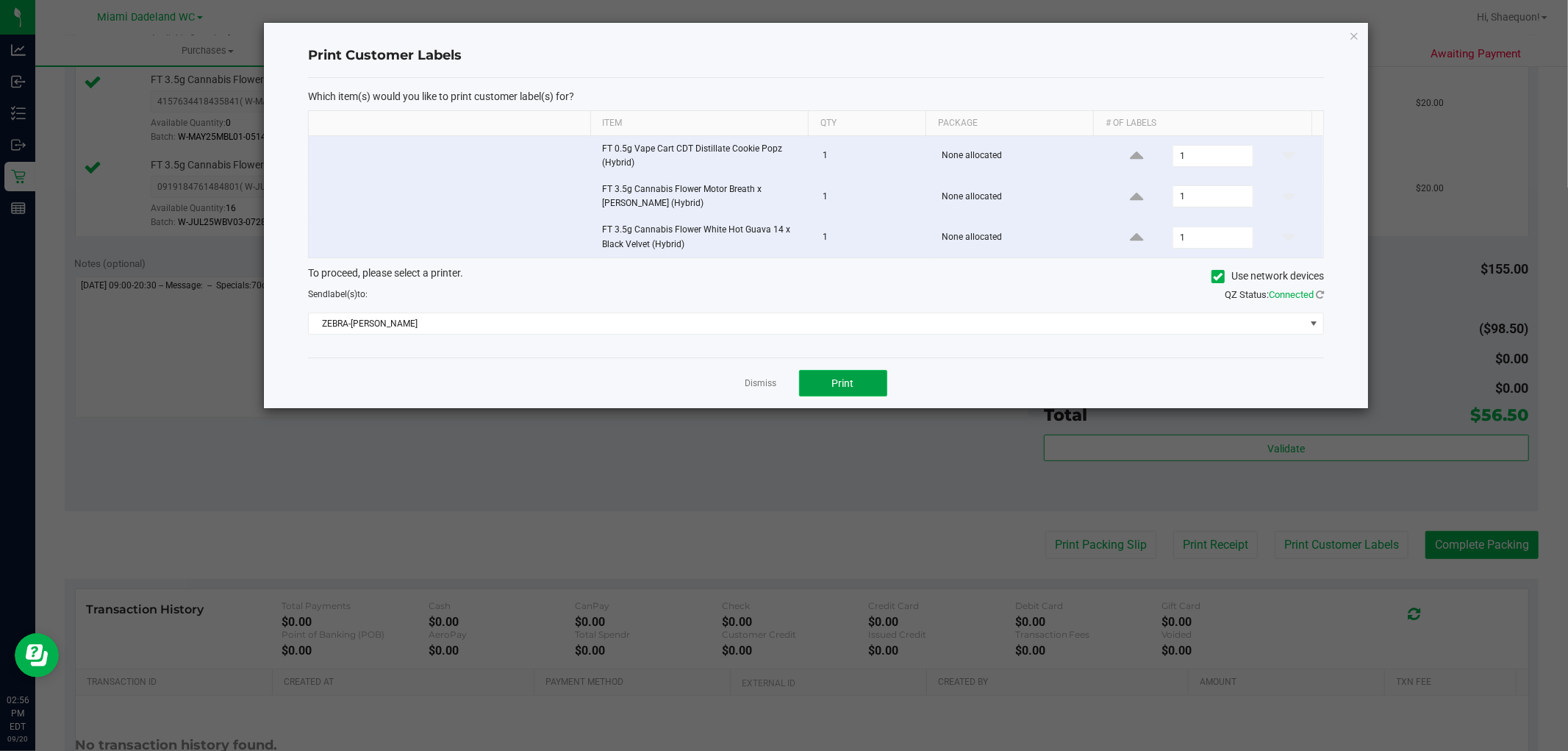
click at [853, 386] on span "Print" at bounding box center [843, 383] width 22 height 12
click at [765, 386] on link "Dismiss" at bounding box center [761, 384] width 31 height 13
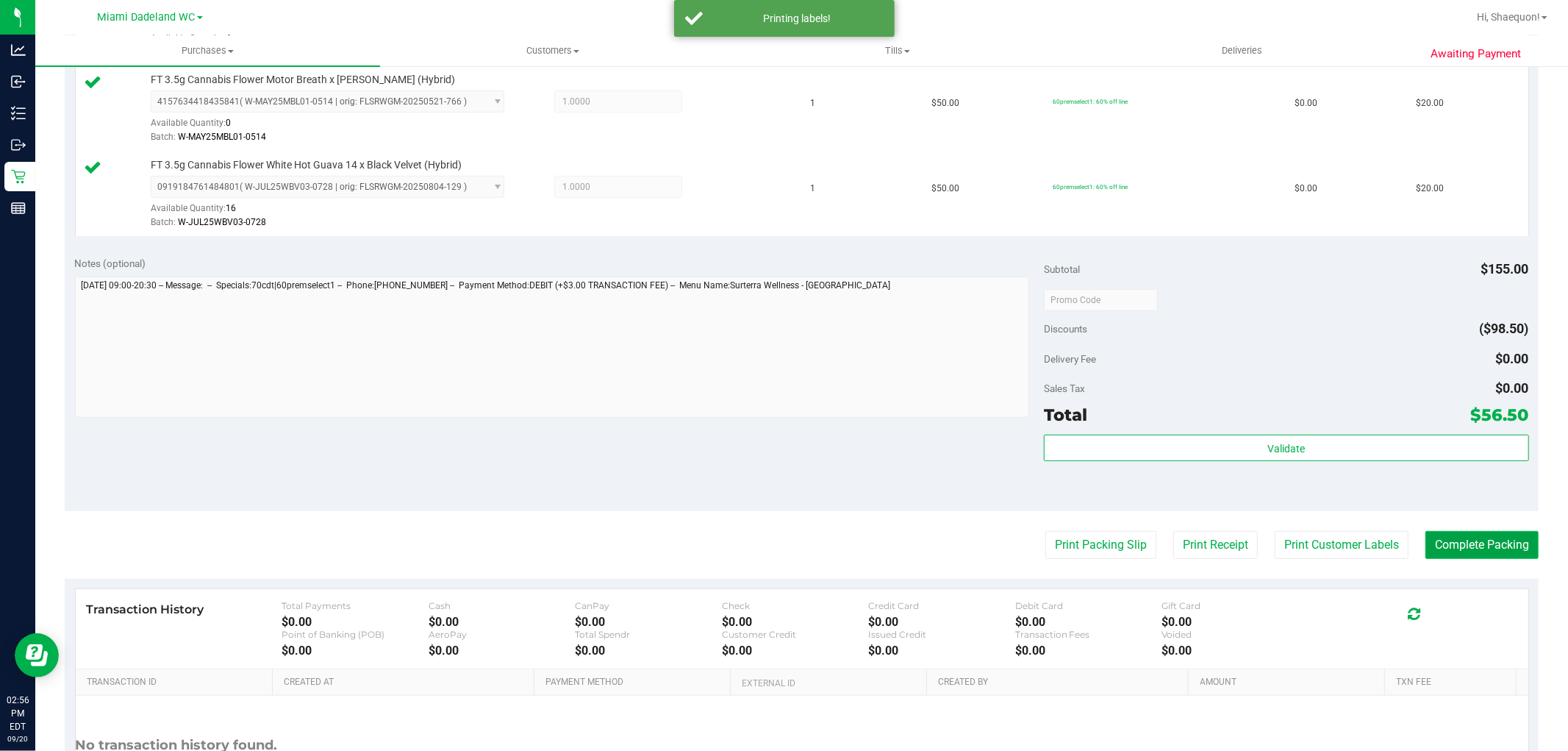
click at [1489, 553] on button "Complete Packing" at bounding box center [1482, 544] width 114 height 28
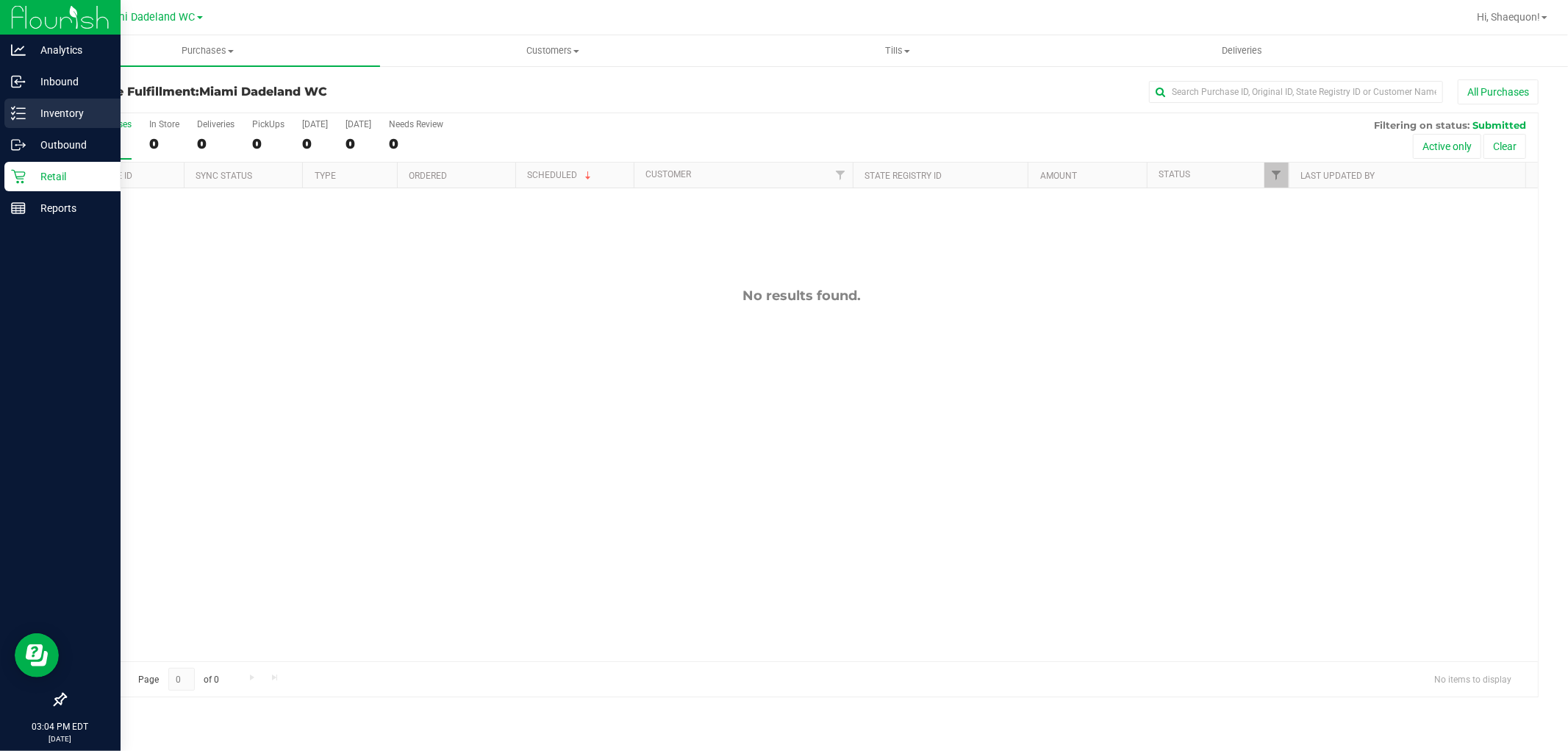
click at [64, 105] on p "Inventory" at bounding box center [70, 114] width 89 height 18
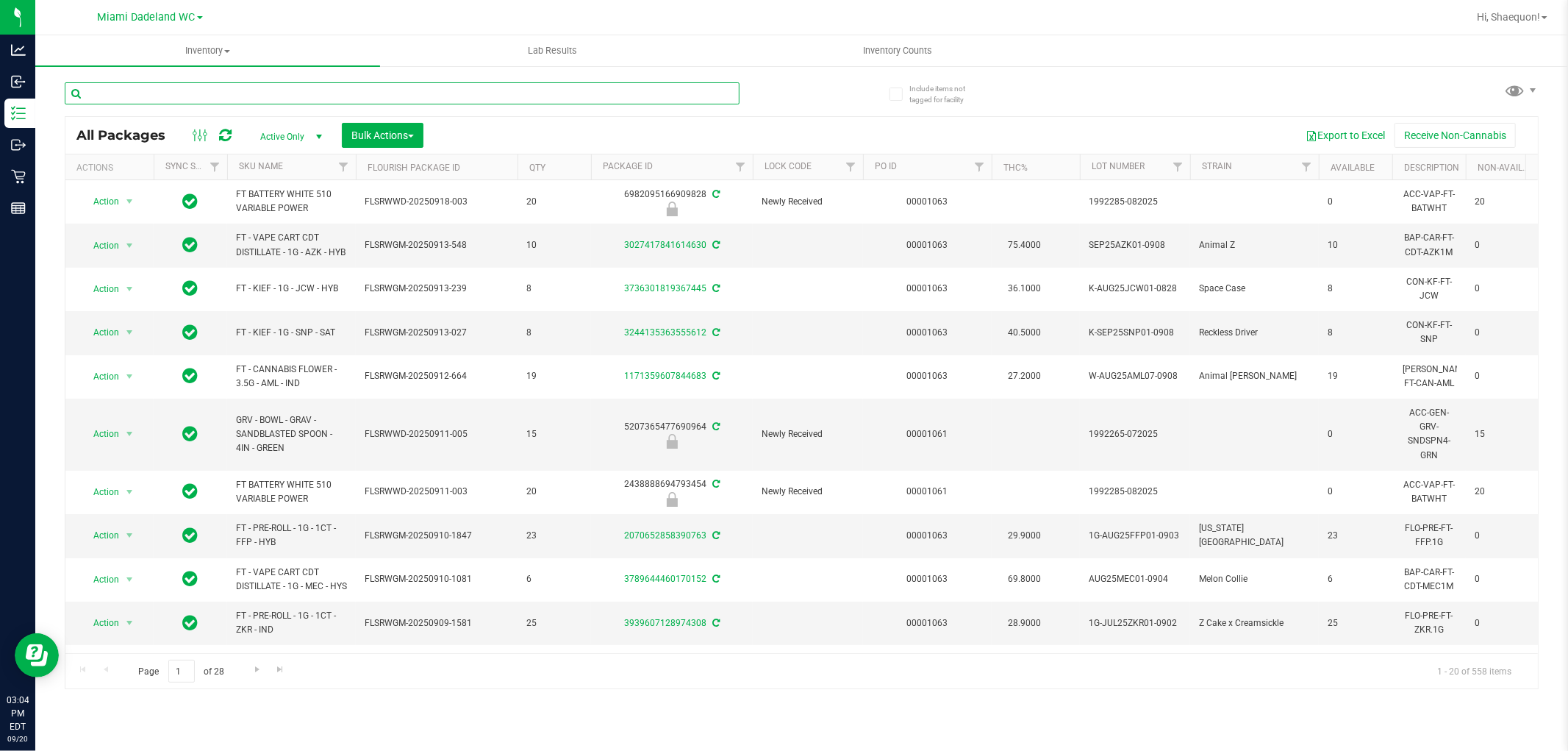
click at [223, 92] on input "text" at bounding box center [401, 93] width 675 height 22
type input "8700300918718950"
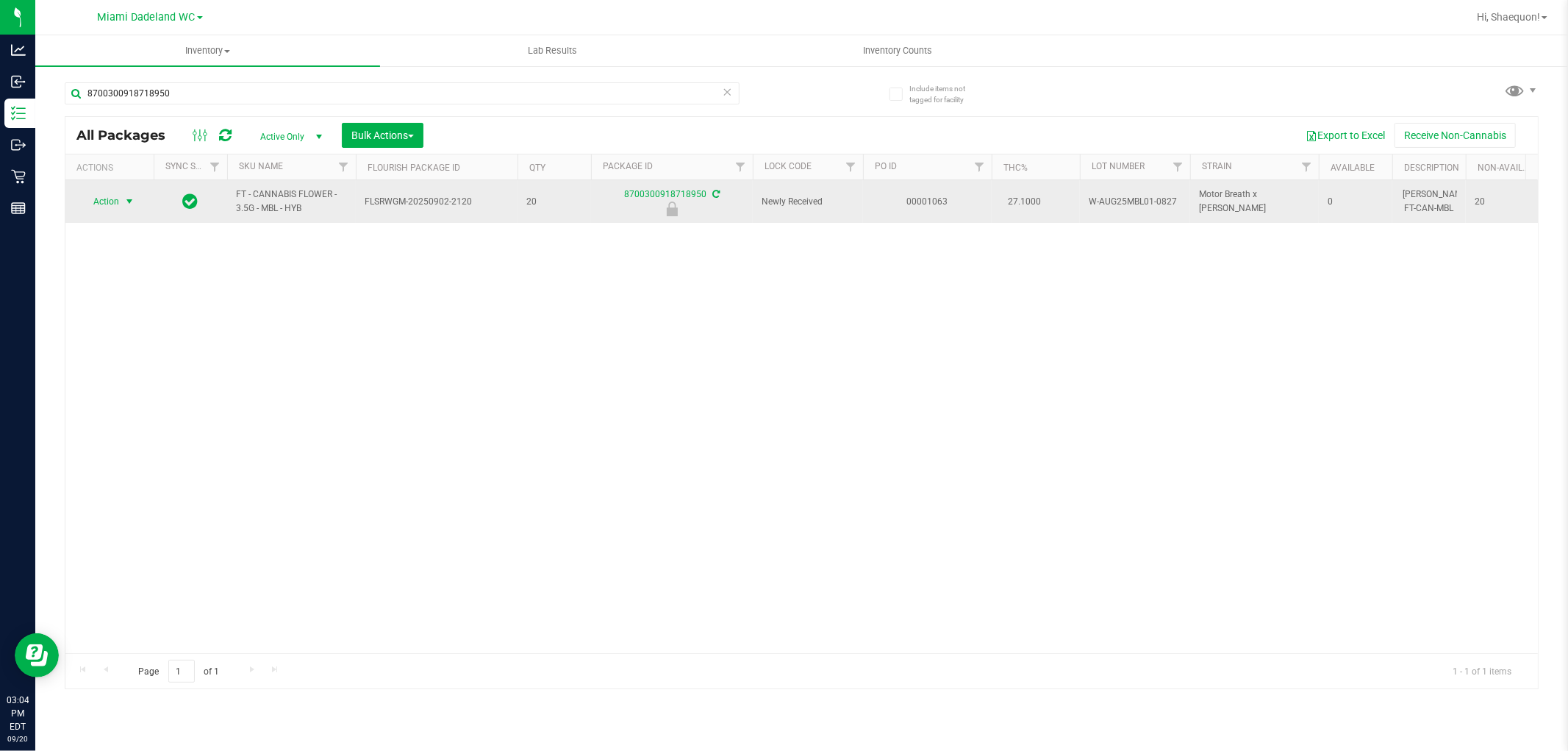
click at [128, 201] on span "select" at bounding box center [129, 201] width 12 height 12
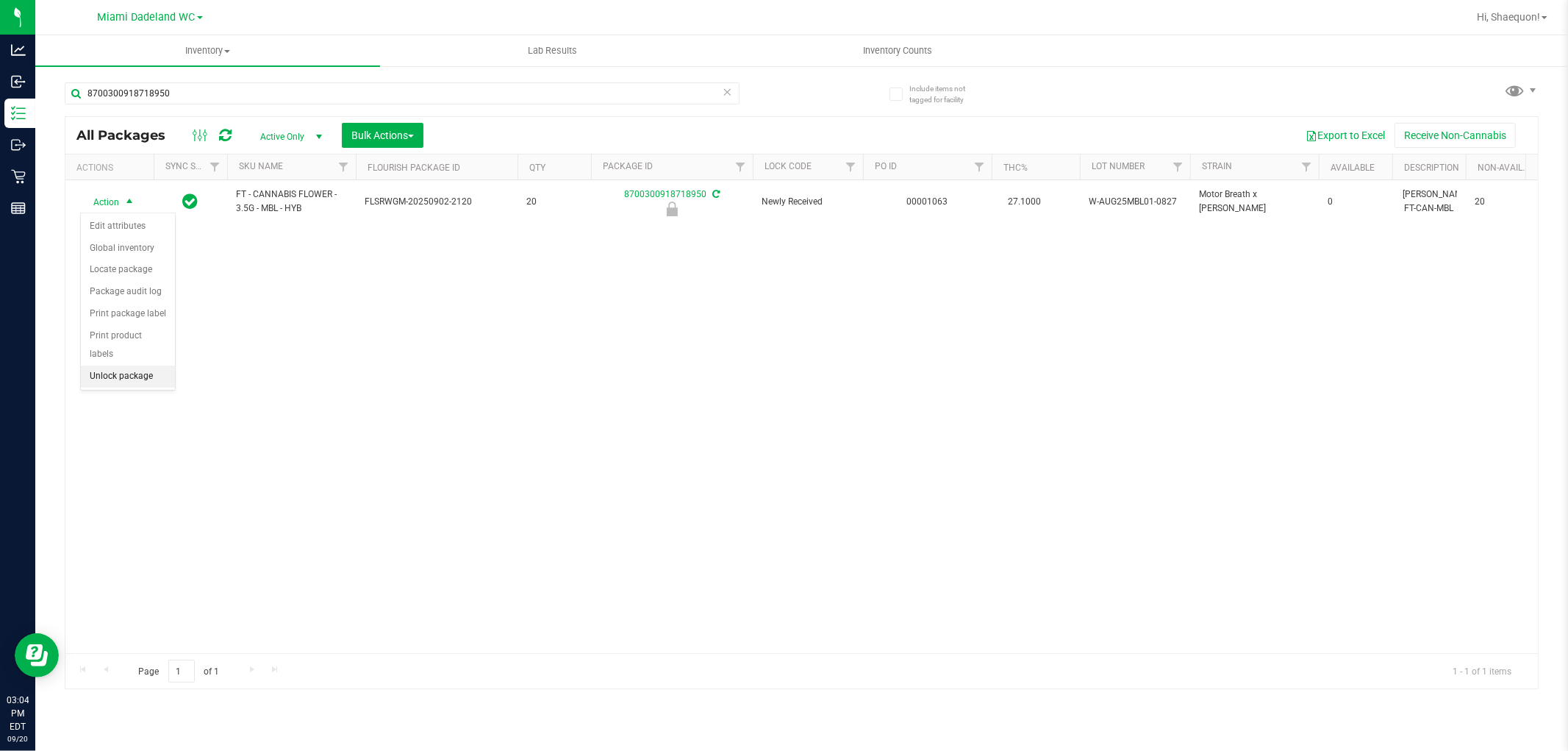
click at [145, 379] on li "Unlock package" at bounding box center [127, 376] width 94 height 22
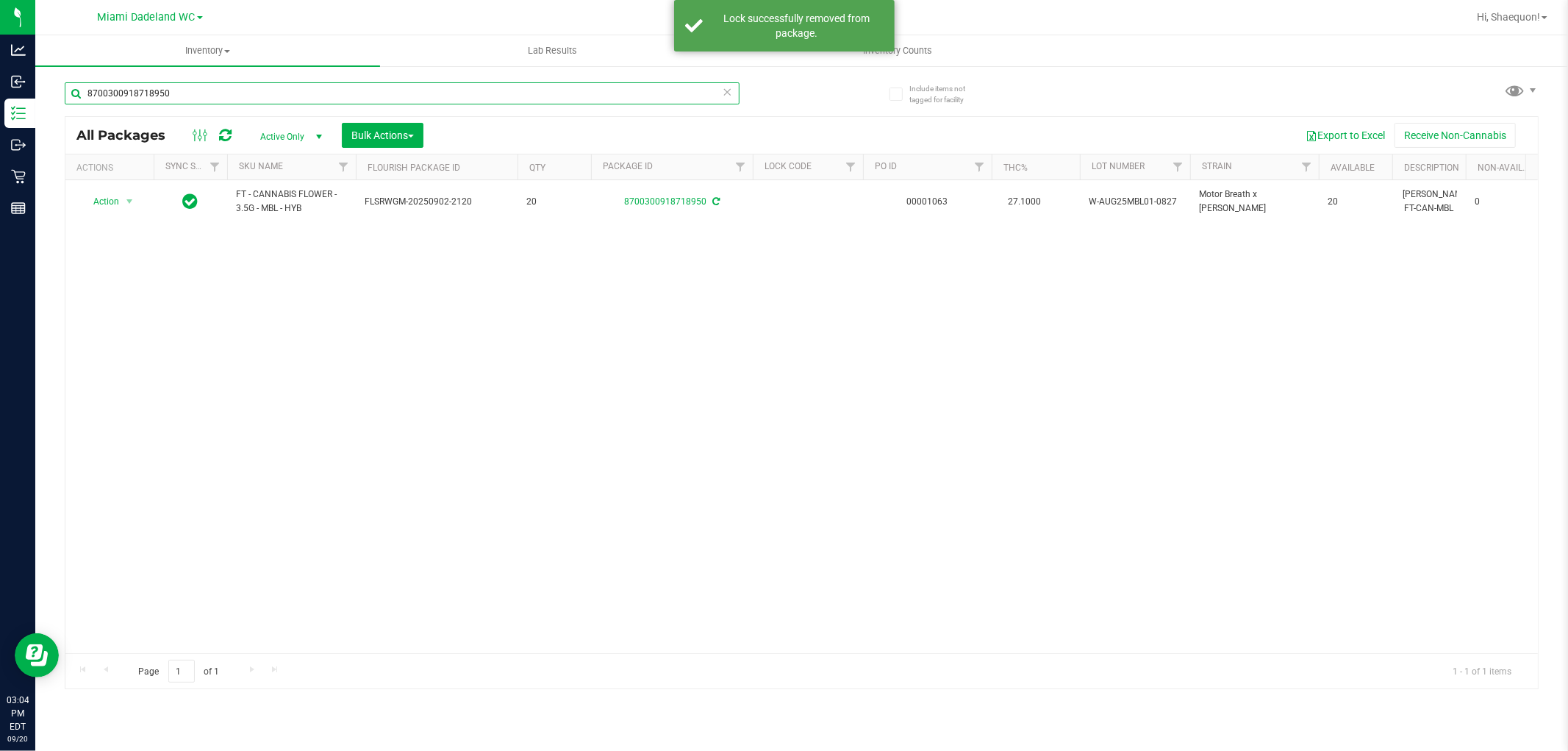
drag, startPoint x: 263, startPoint y: 93, endPoint x: 39, endPoint y: 108, distance: 224.5
click at [46, 105] on div "Include items not tagged for facility 8700300918718950 All Packages Active Only…" at bounding box center [801, 289] width 1533 height 449
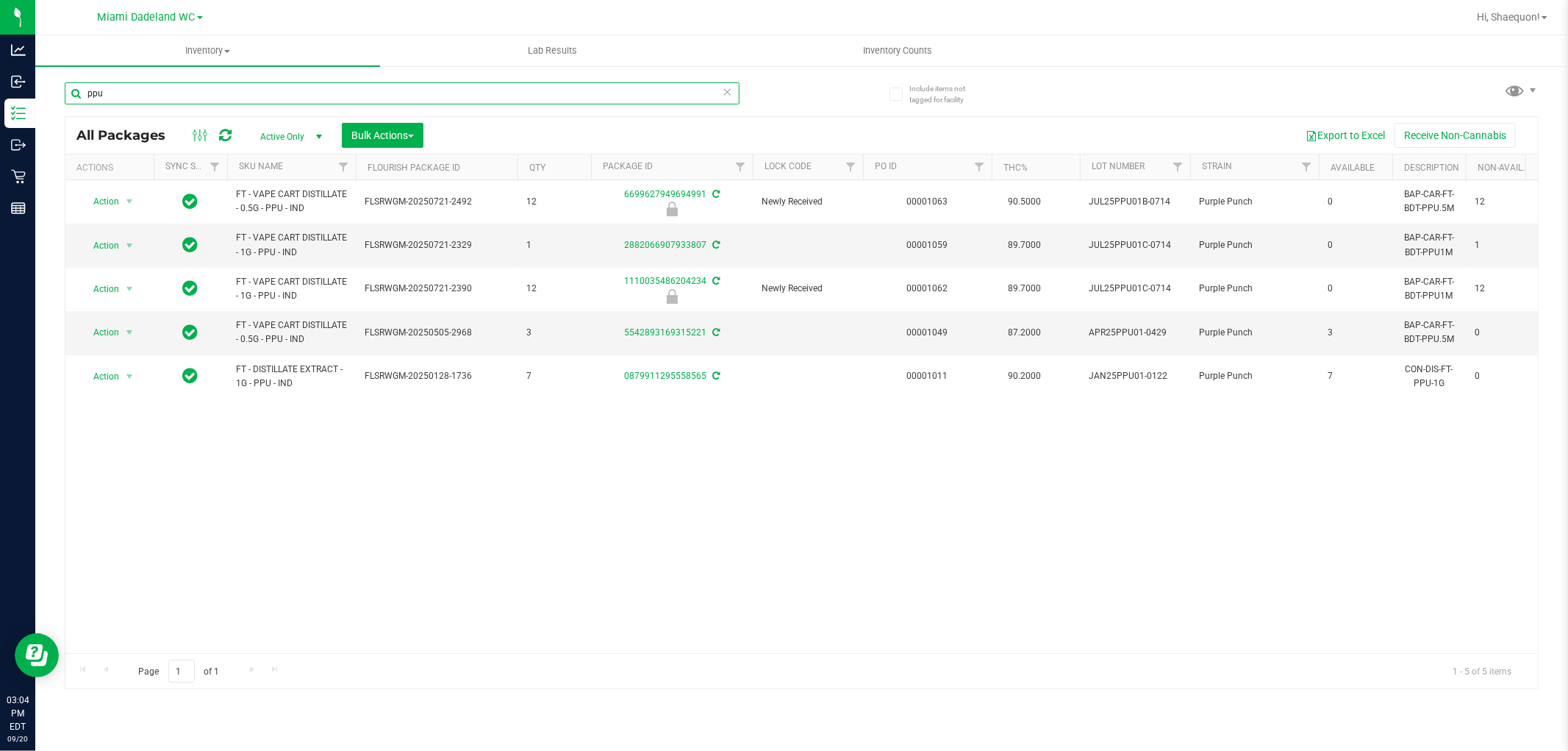
type input "ppu"
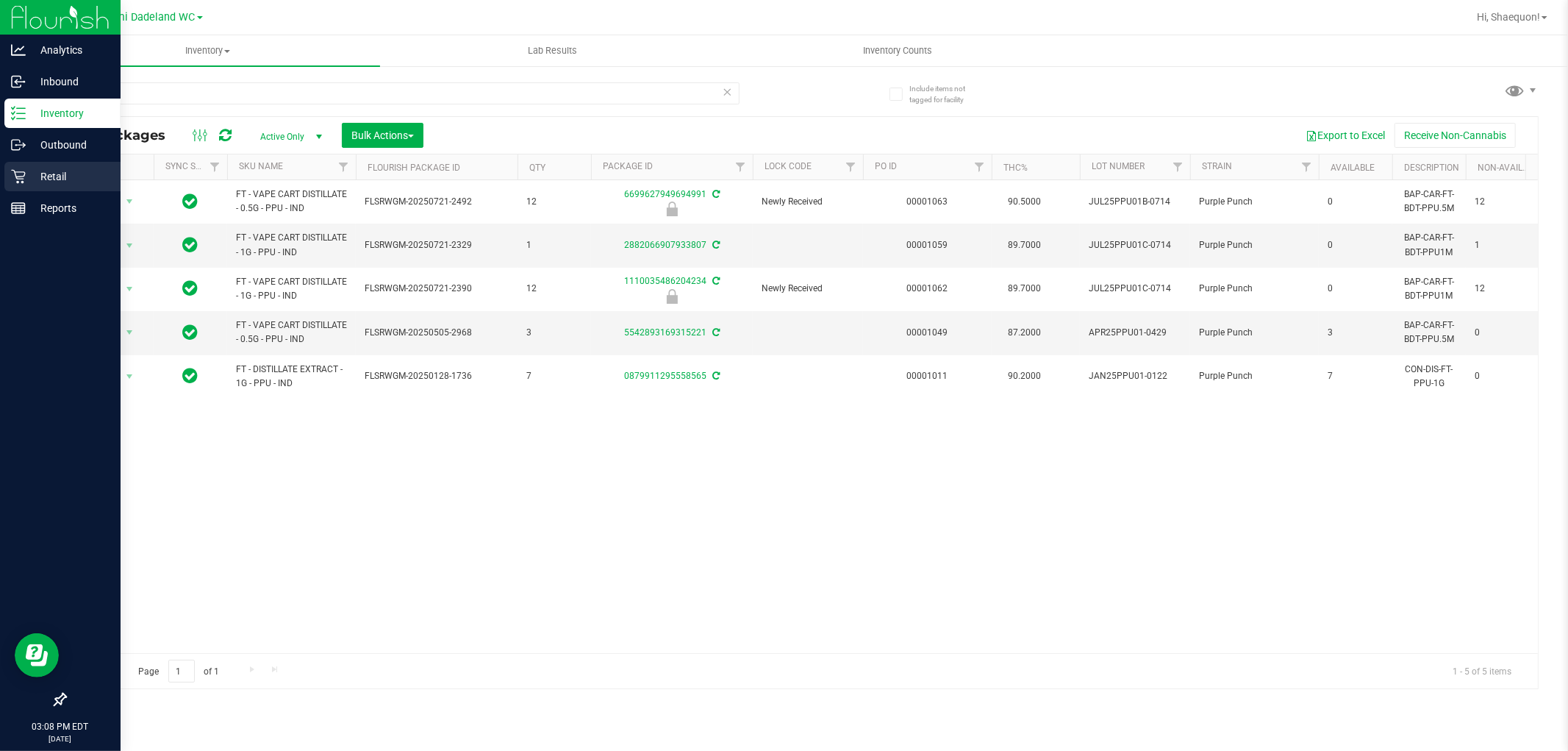
click at [15, 172] on icon at bounding box center [18, 177] width 14 height 14
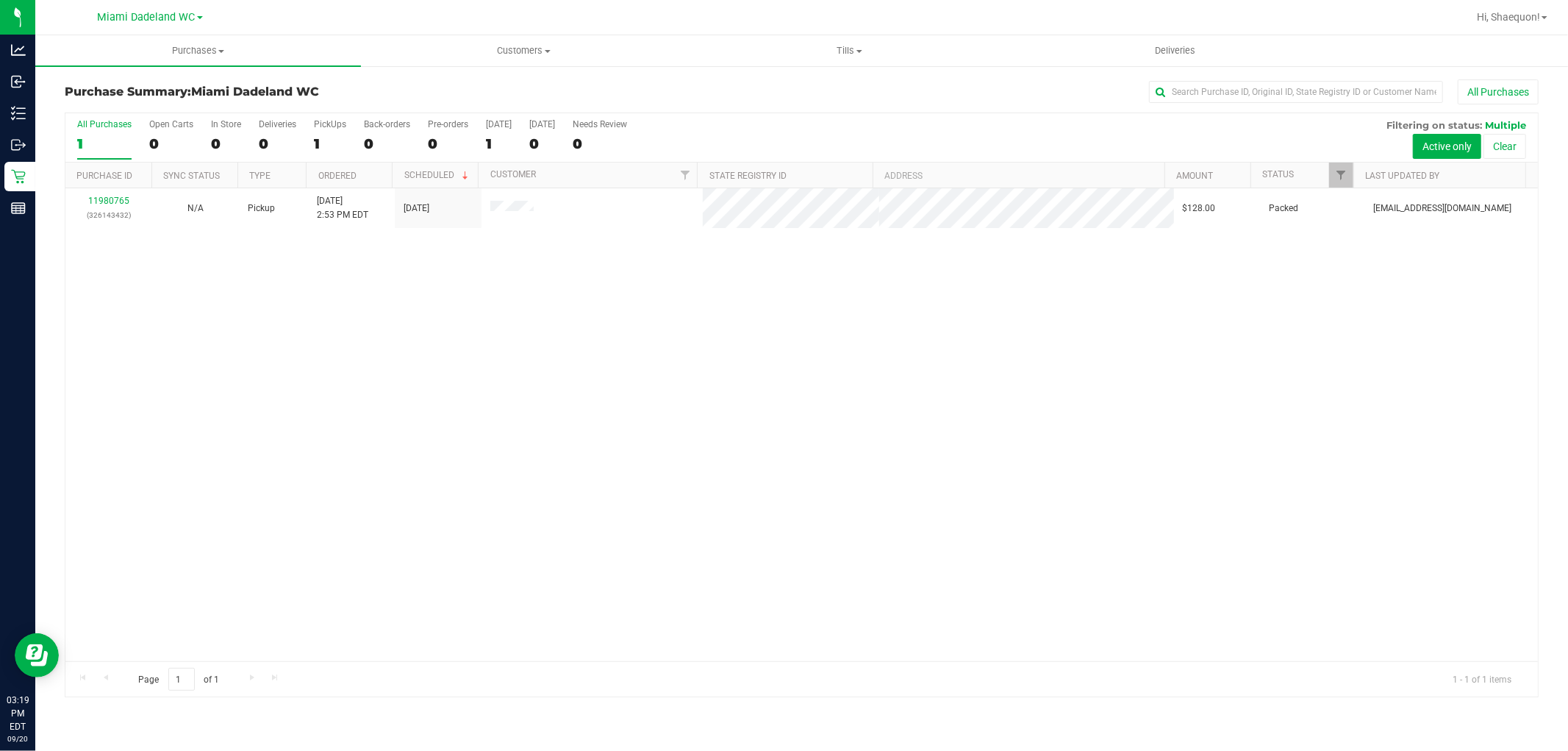
click at [748, 407] on div "11980765 (326143432) N/A Pickup [DATE] 2:53 PM EDT 9/20/2025 $128.00 Packed [EM…" at bounding box center [801, 425] width 1472 height 473
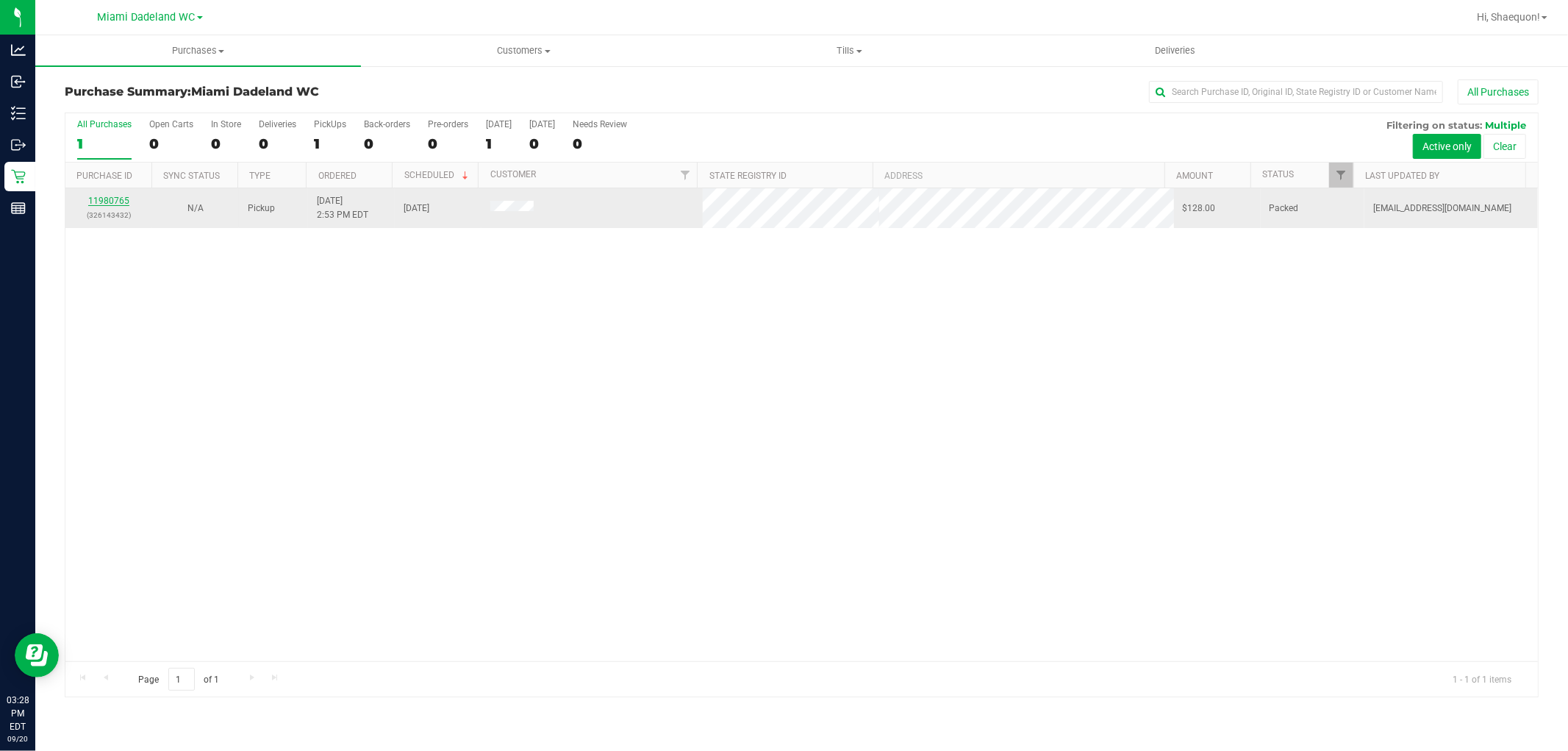
click at [118, 197] on link "11980765" at bounding box center [109, 201] width 41 height 11
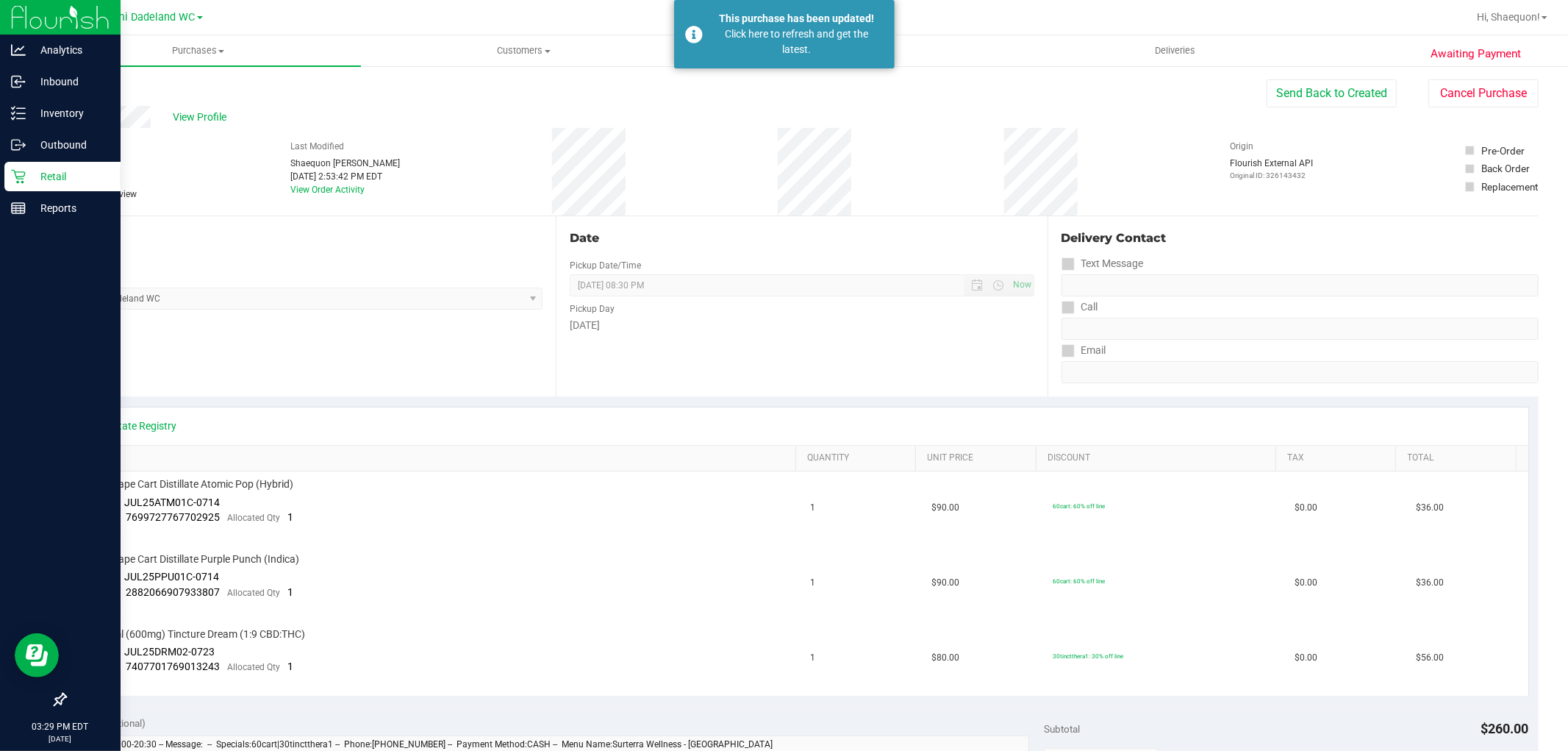
click at [52, 176] on p "Retail" at bounding box center [70, 177] width 89 height 18
